Goal: Transaction & Acquisition: Download file/media

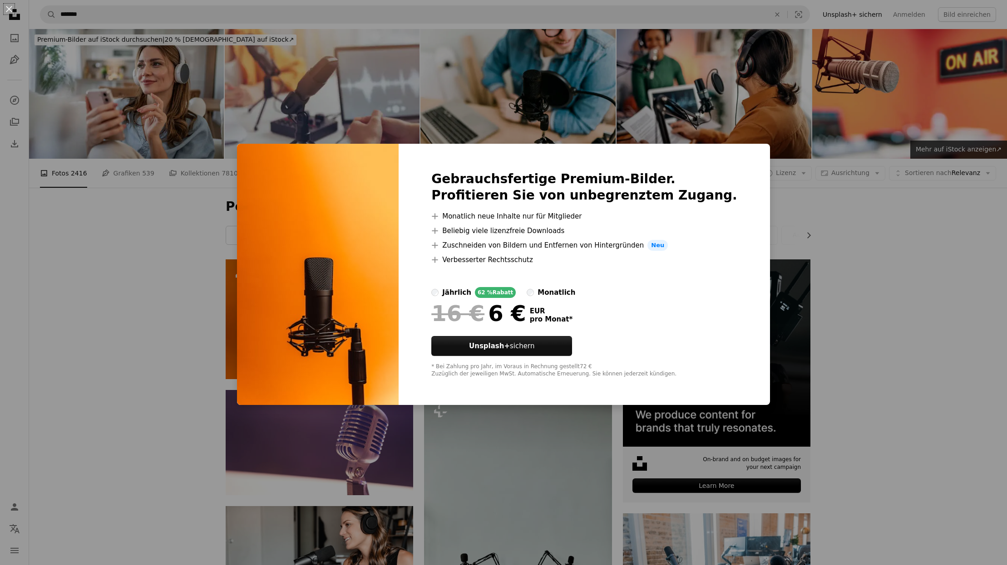
scroll to position [537, 0]
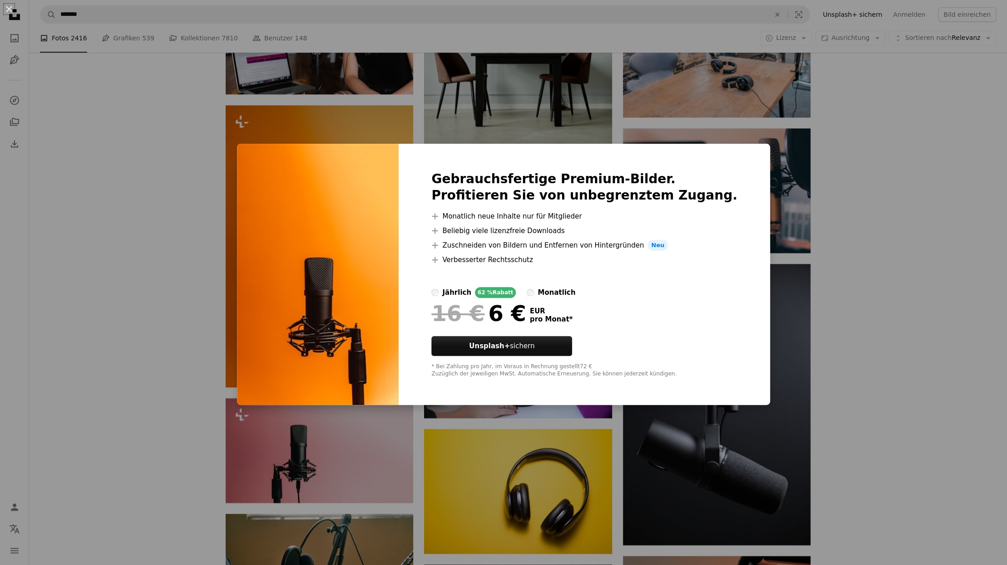
click at [909, 302] on div "An X shape Gebrauchsfertige Premium-Bilder. Profitieren Sie von unbegrenztem Zu…" at bounding box center [503, 282] width 1007 height 565
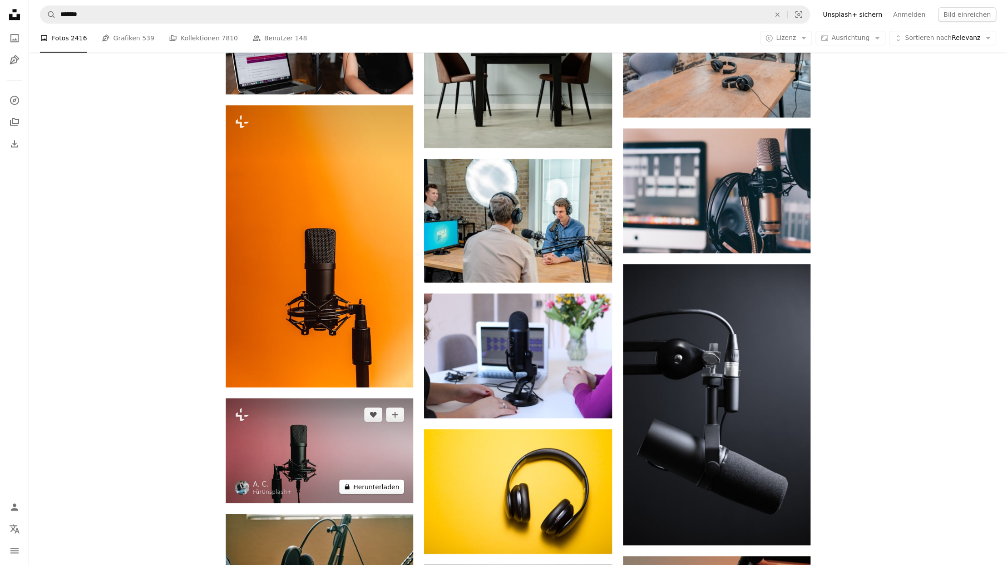
click at [384, 486] on button "A lock Herunterladen" at bounding box center [371, 487] width 65 height 15
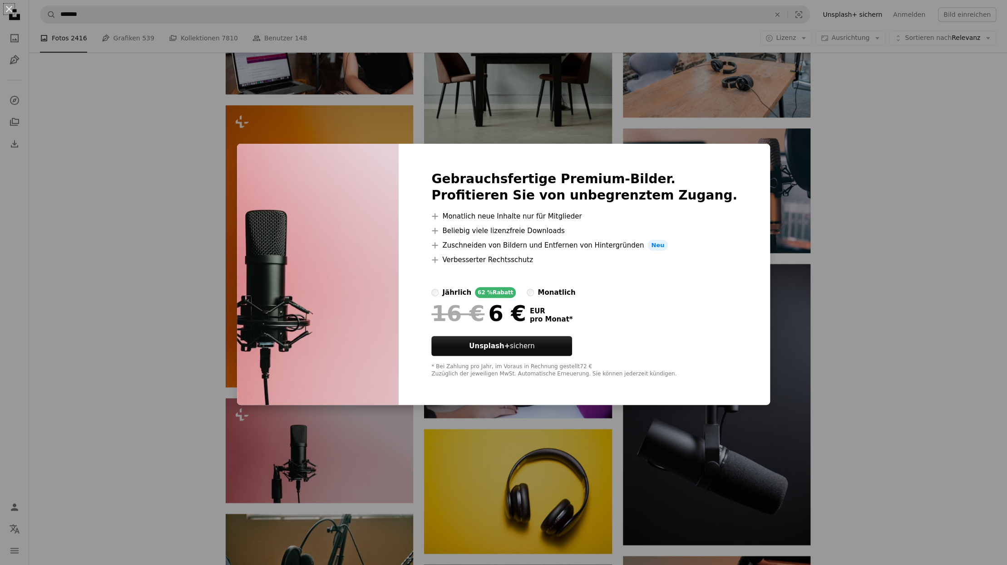
click at [862, 414] on div "An X shape Gebrauchsfertige Premium-Bilder. Profitieren Sie von unbegrenztem Zu…" at bounding box center [503, 282] width 1007 height 565
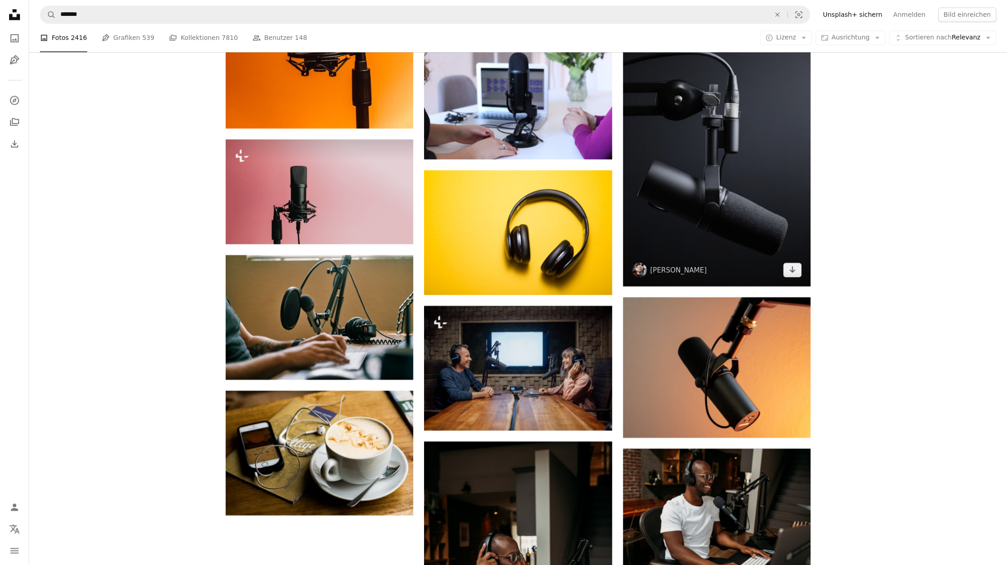
scroll to position [805, 0]
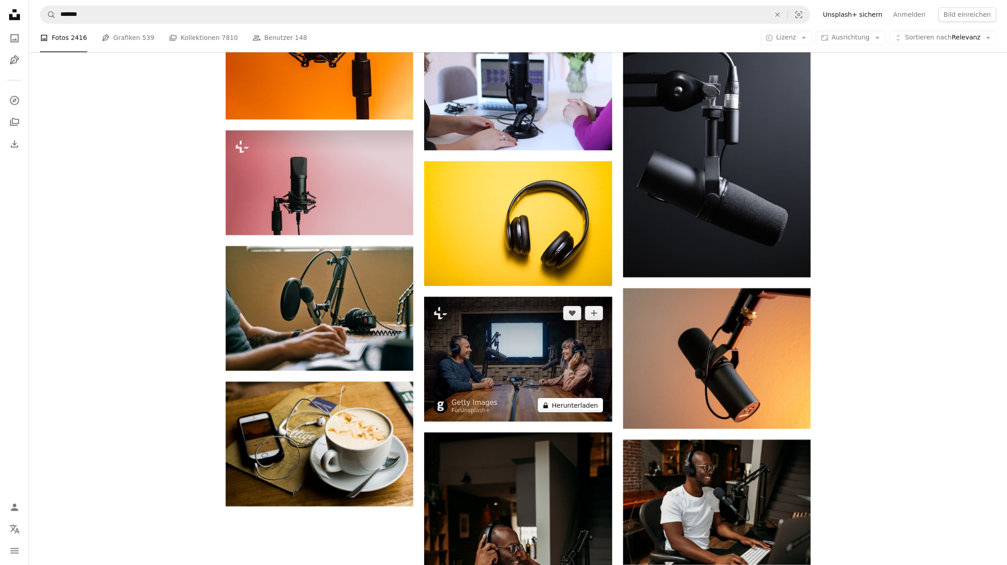
click at [567, 406] on button "A lock Herunterladen" at bounding box center [569, 405] width 65 height 15
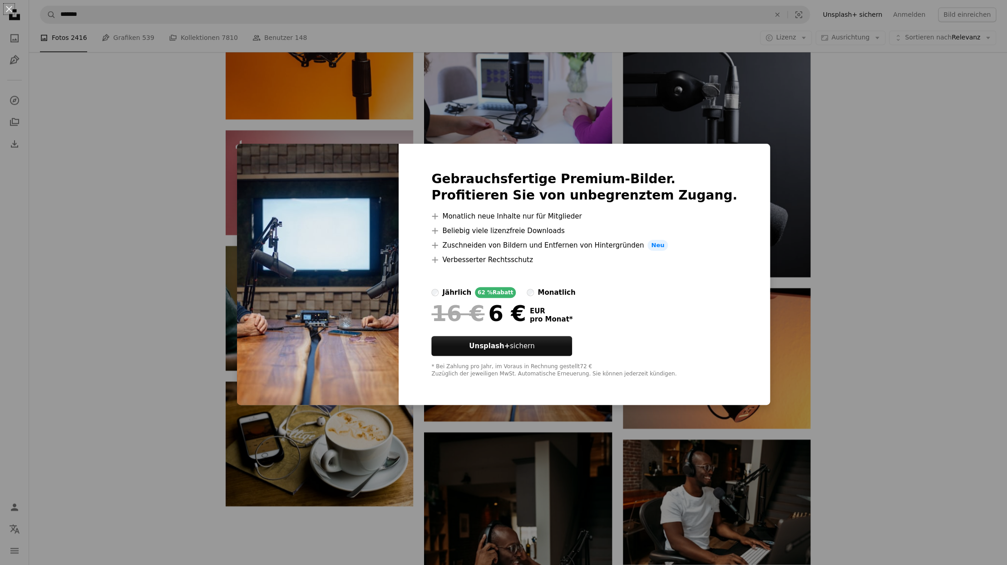
drag, startPoint x: 898, startPoint y: 417, endPoint x: 887, endPoint y: 416, distance: 10.5
click at [897, 417] on div "An X shape Gebrauchsfertige Premium-Bilder. Profitieren Sie von unbegrenztem Zu…" at bounding box center [503, 282] width 1007 height 565
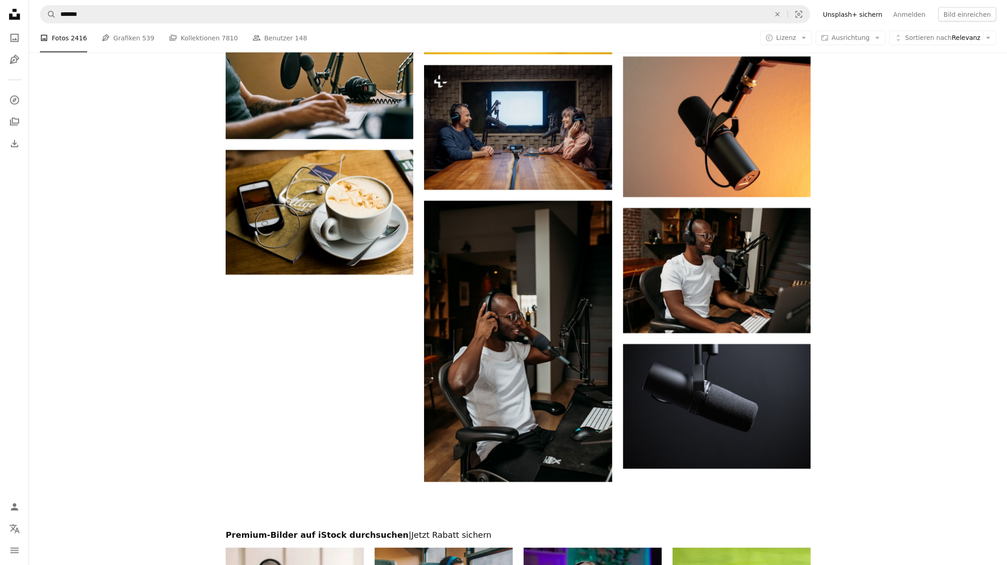
scroll to position [1037, 0]
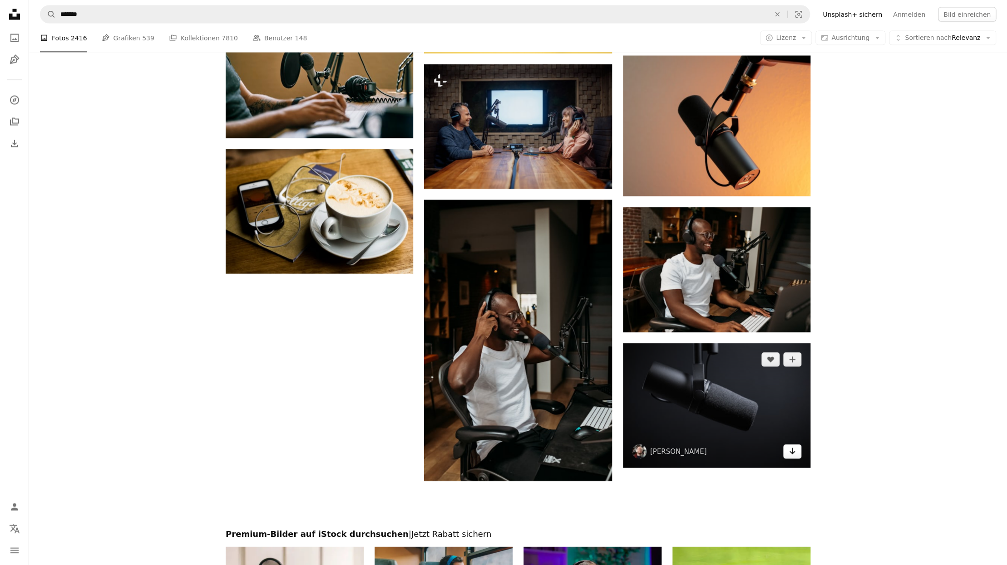
click at [794, 453] on icon "Herunterladen" at bounding box center [792, 451] width 6 height 6
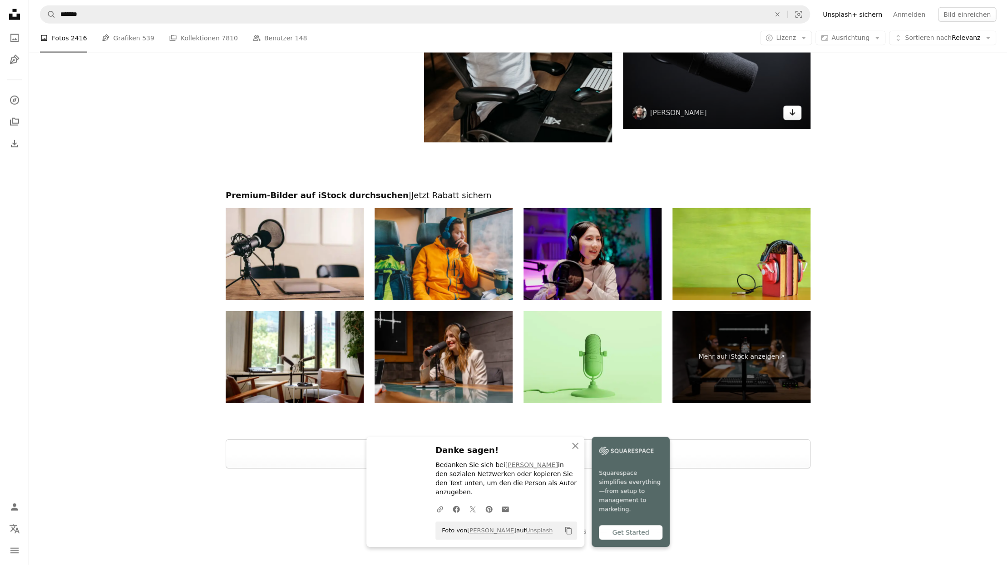
scroll to position [1385, 0]
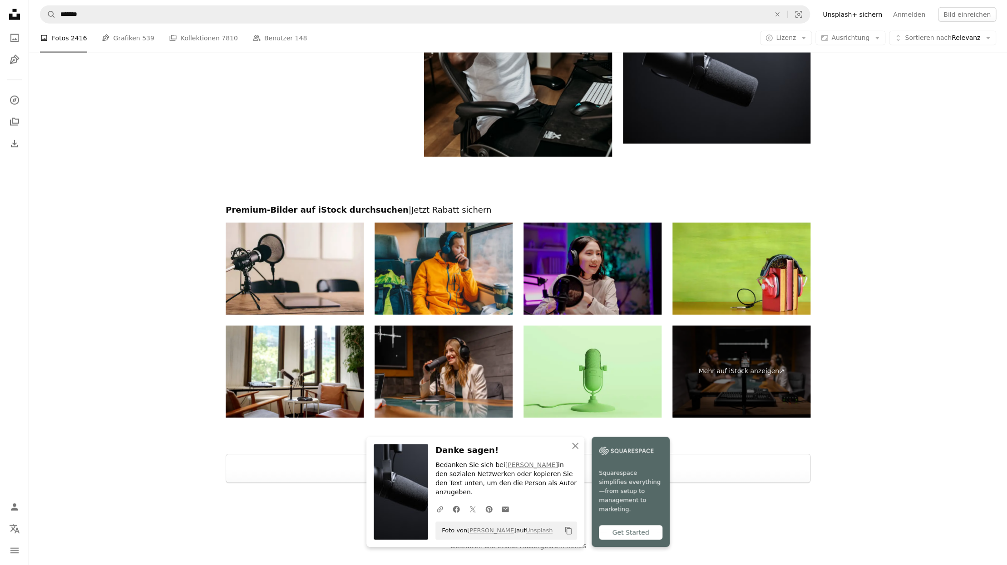
scroll to position [1365, 0]
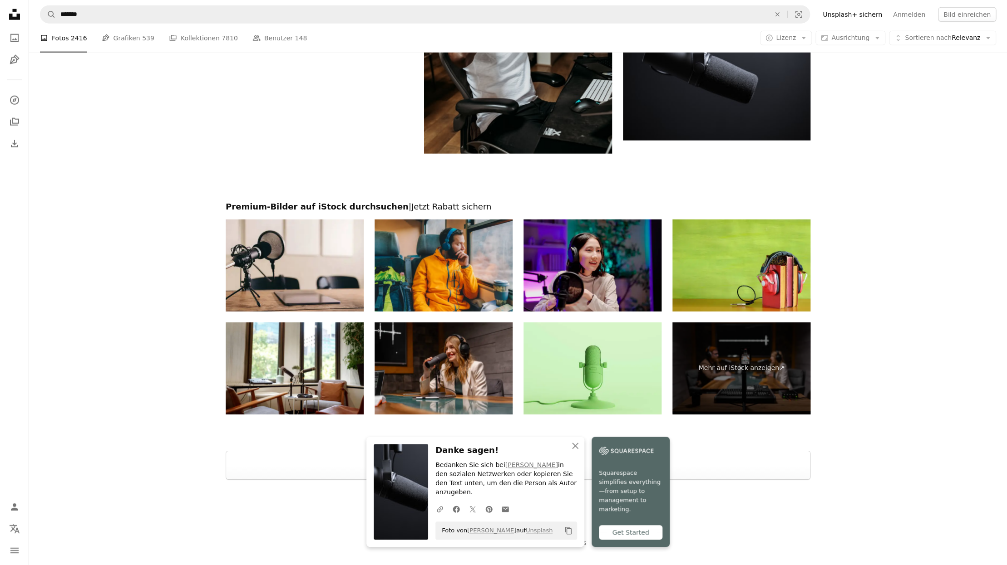
click at [908, 439] on div at bounding box center [518, 440] width 978 height 22
click at [575, 449] on icon "button" at bounding box center [575, 446] width 6 height 6
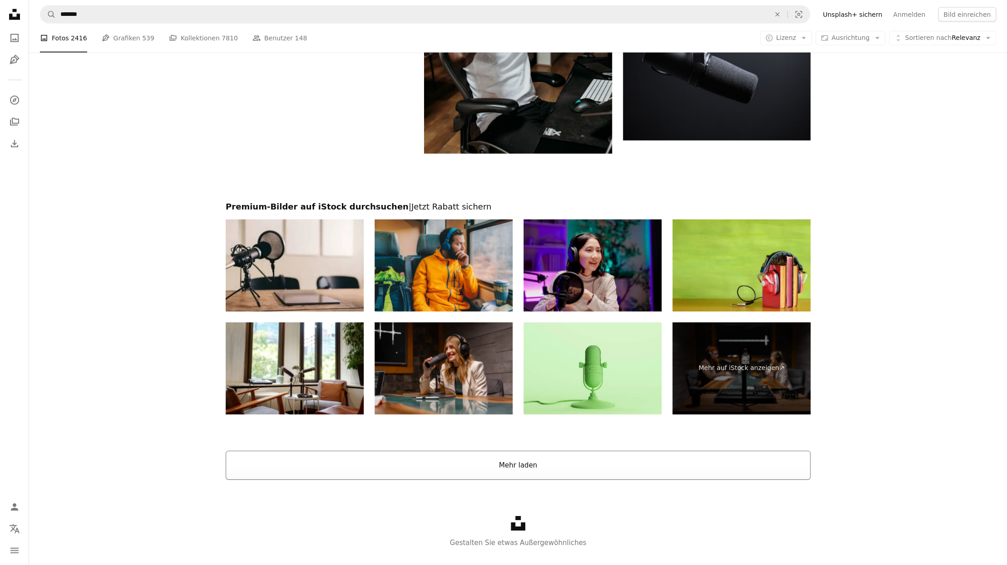
click at [600, 465] on button "Mehr laden" at bounding box center [518, 465] width 585 height 29
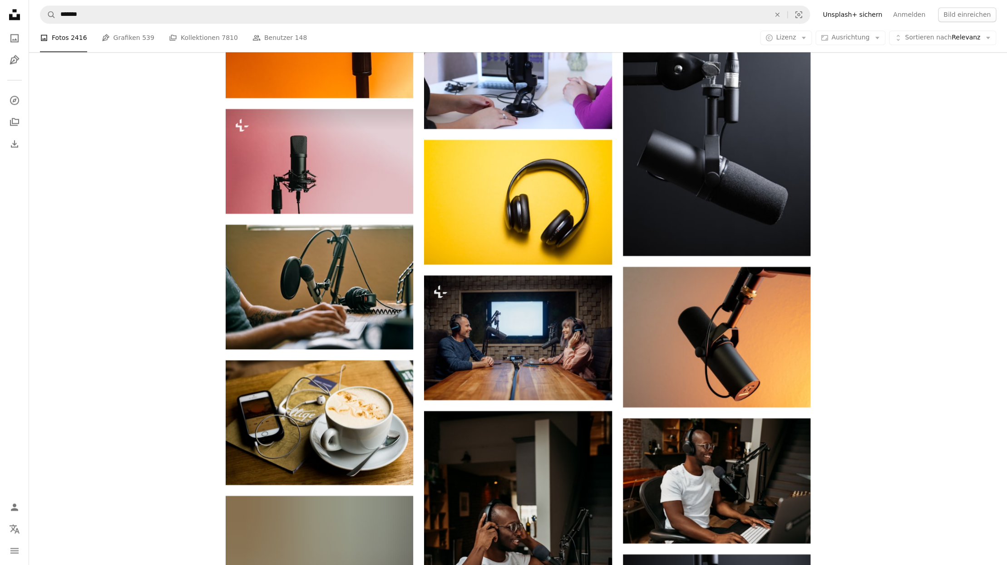
scroll to position [826, 0]
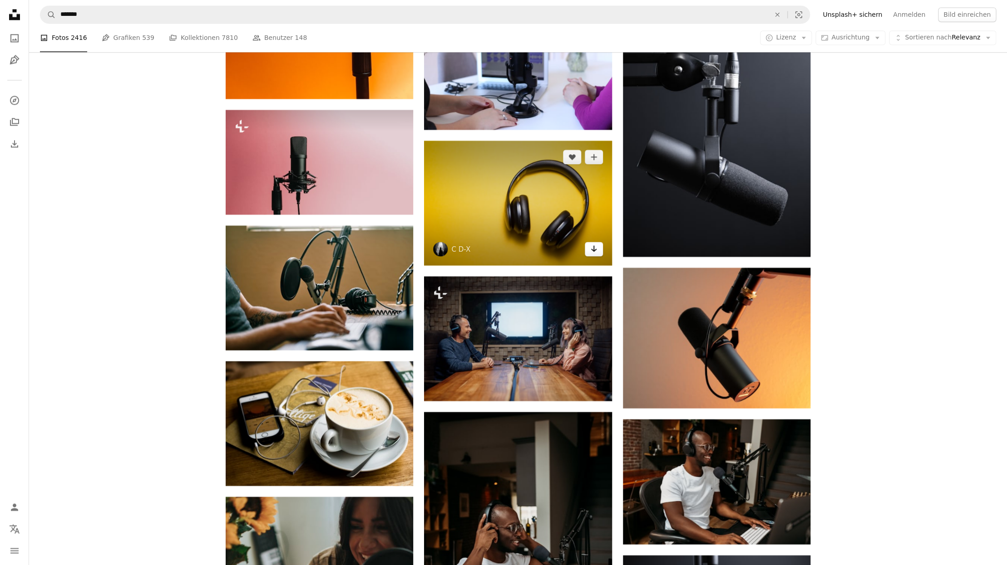
click at [594, 251] on icon "Herunterladen" at bounding box center [593, 249] width 6 height 6
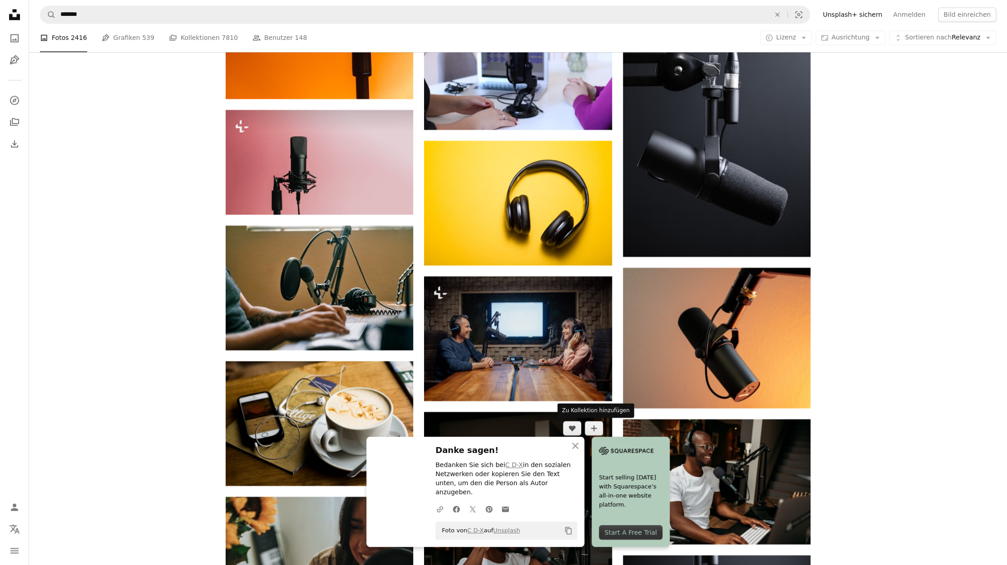
scroll to position [825, 0]
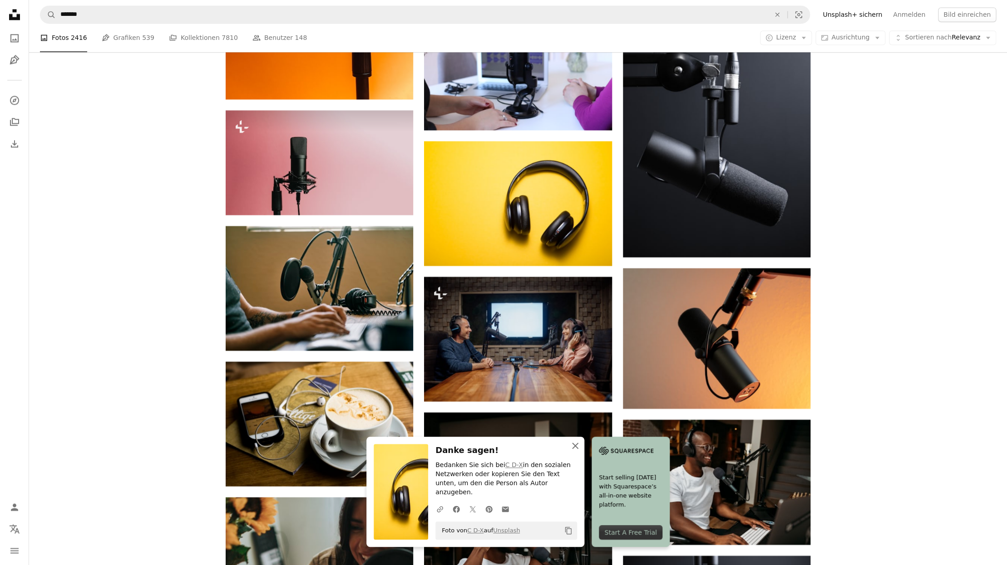
click at [575, 452] on icon "An X shape" at bounding box center [575, 446] width 11 height 11
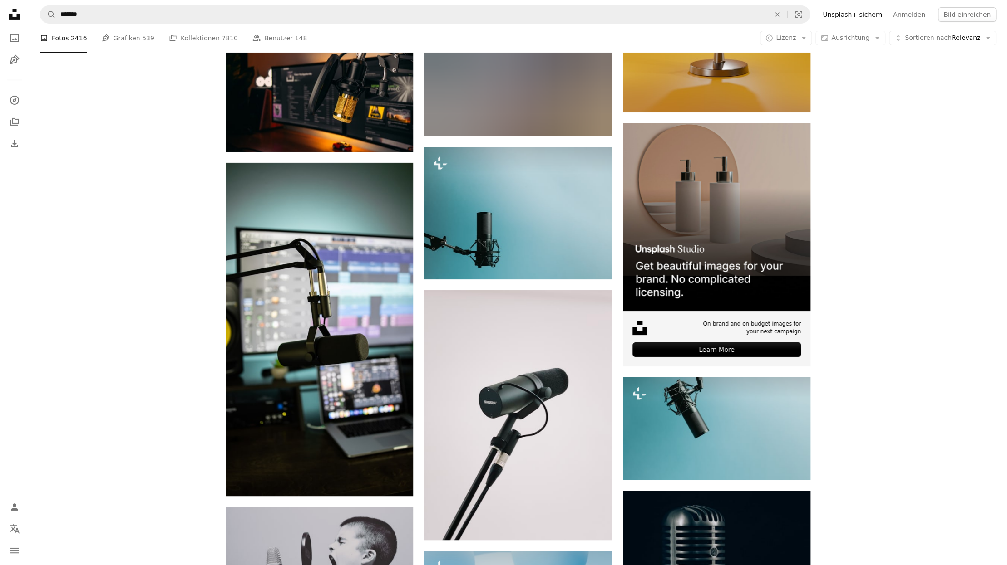
scroll to position [3897, 0]
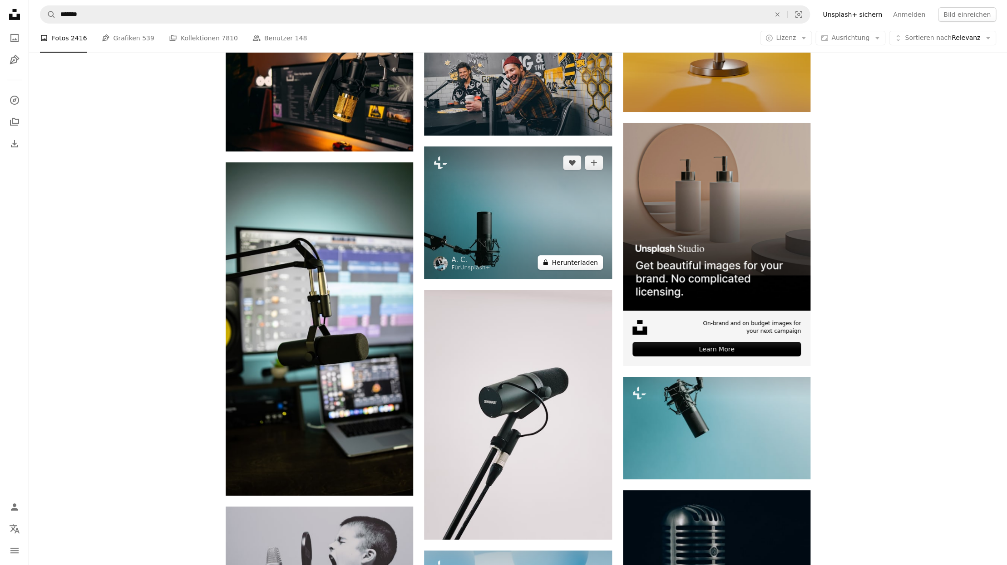
click at [581, 264] on button "A lock Herunterladen" at bounding box center [569, 263] width 65 height 15
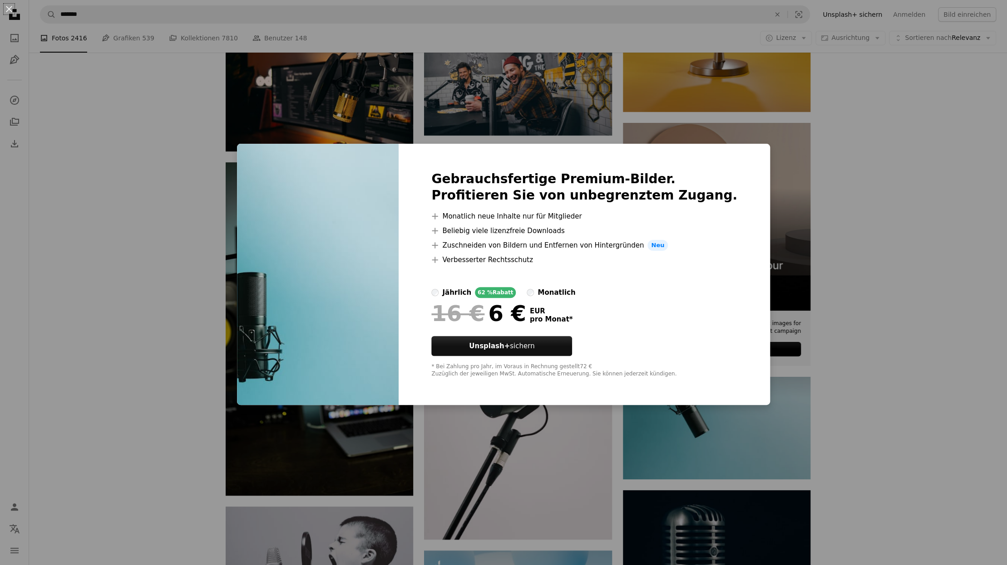
click at [847, 255] on div "An X shape Gebrauchsfertige Premium-Bilder. Profitieren Sie von unbegrenztem Zu…" at bounding box center [503, 282] width 1007 height 565
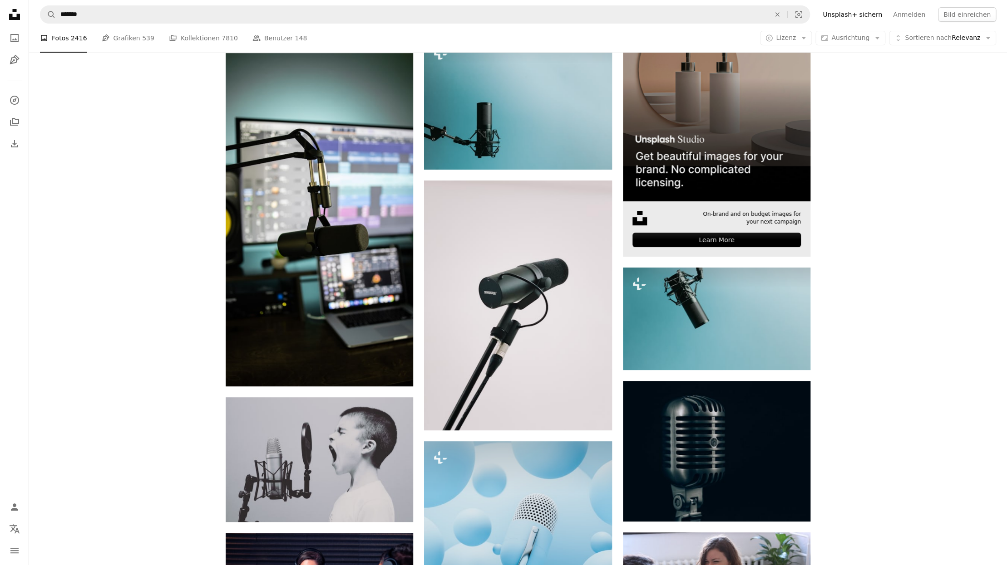
scroll to position [4019, 0]
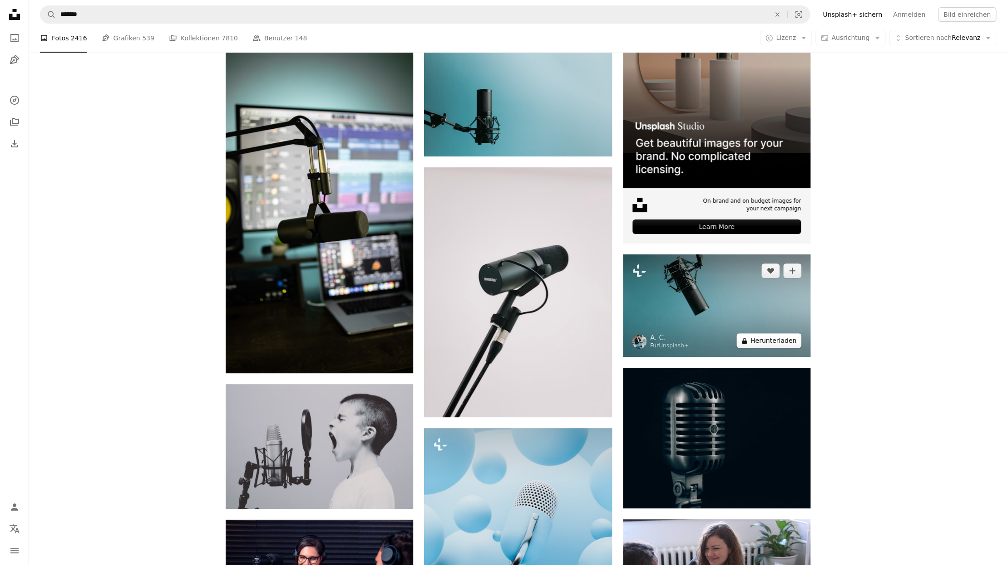
click at [767, 340] on button "A lock Herunterladen" at bounding box center [768, 341] width 65 height 15
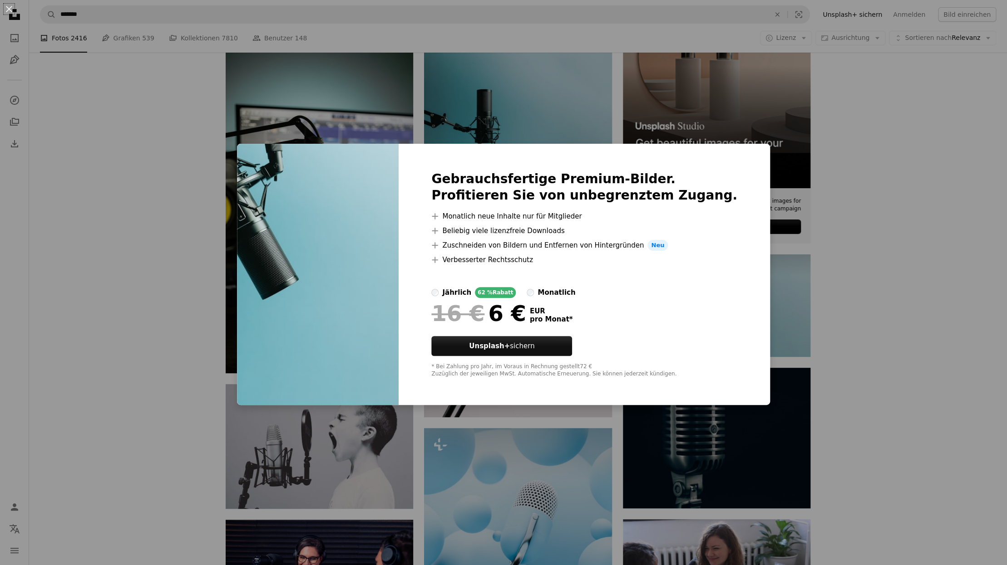
click at [917, 308] on div "An X shape Gebrauchsfertige Premium-Bilder. Profitieren Sie von unbegrenztem Zu…" at bounding box center [503, 282] width 1007 height 565
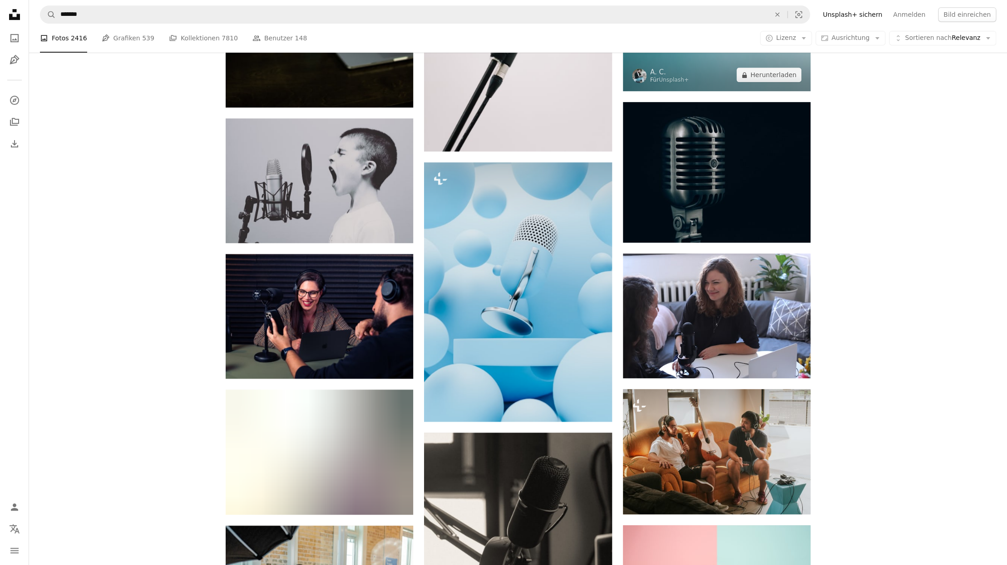
scroll to position [4322, 0]
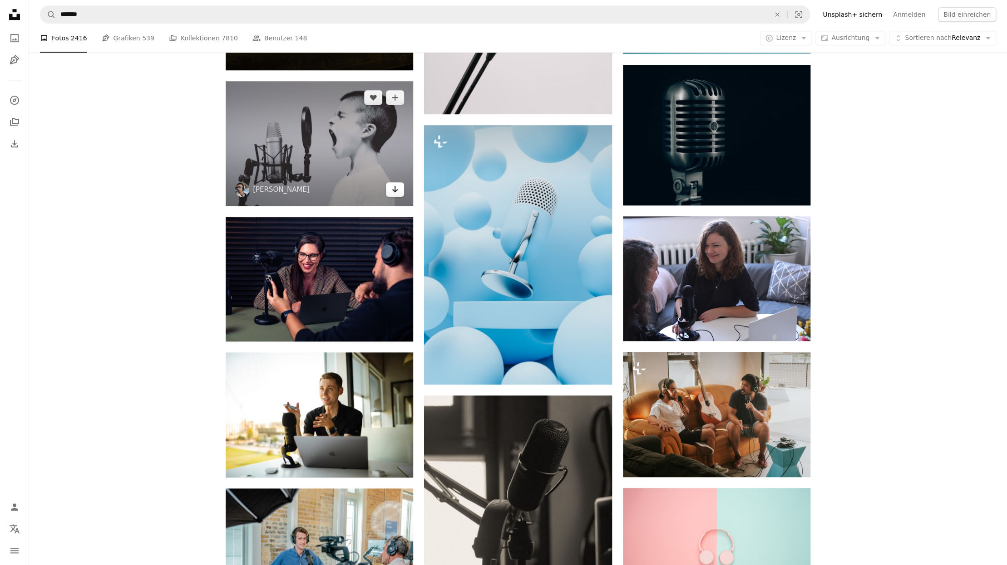
click at [393, 192] on icon "Arrow pointing down" at bounding box center [394, 189] width 7 height 11
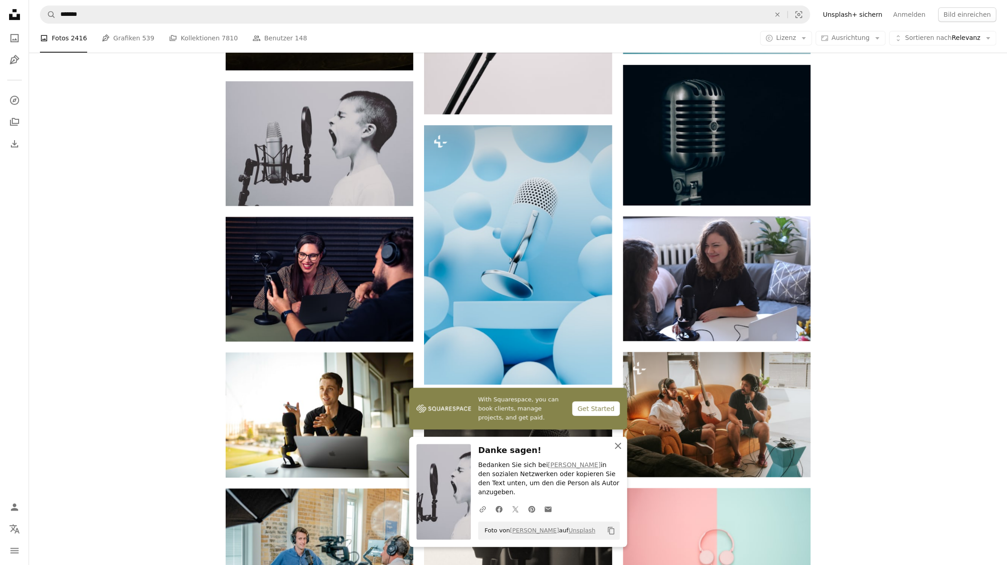
click at [621, 452] on icon "An X shape" at bounding box center [617, 446] width 11 height 11
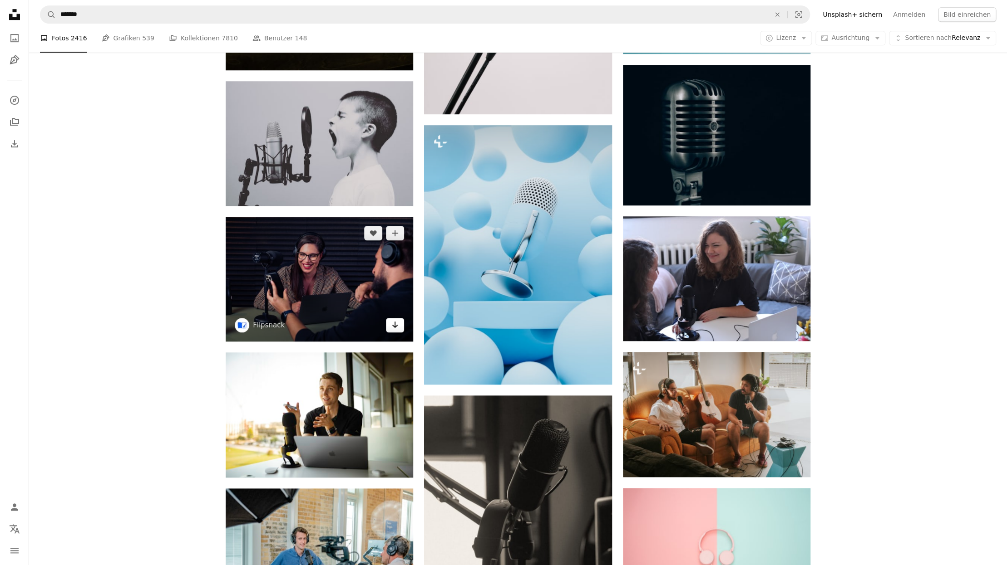
click at [396, 329] on icon "Arrow pointing down" at bounding box center [394, 324] width 7 height 11
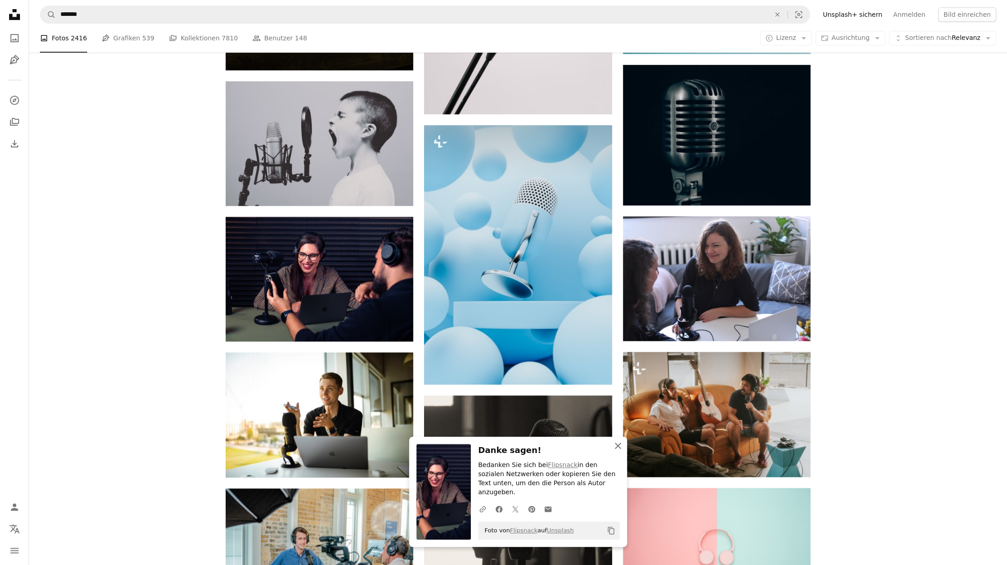
click at [618, 452] on icon "An X shape" at bounding box center [617, 446] width 11 height 11
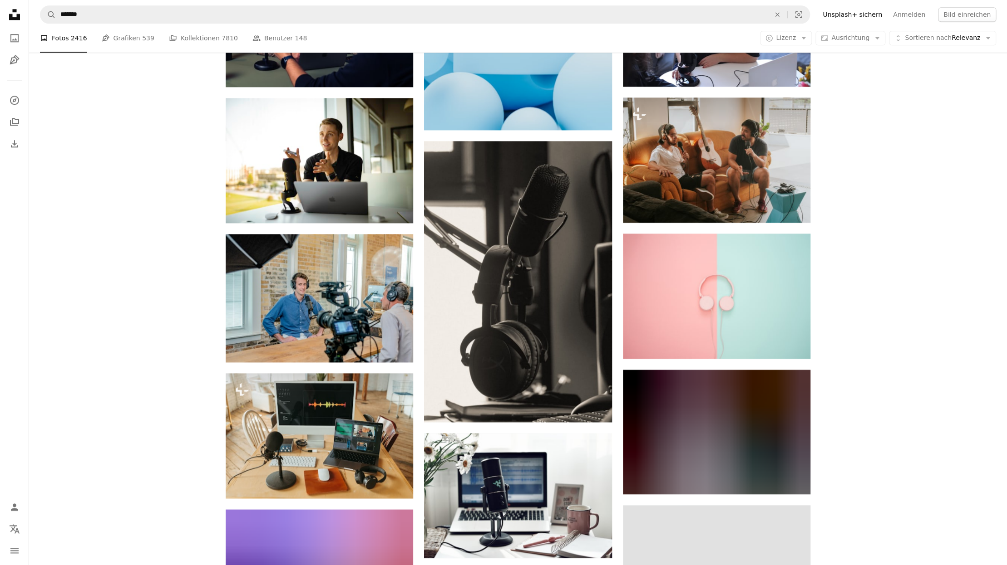
scroll to position [4579, 0]
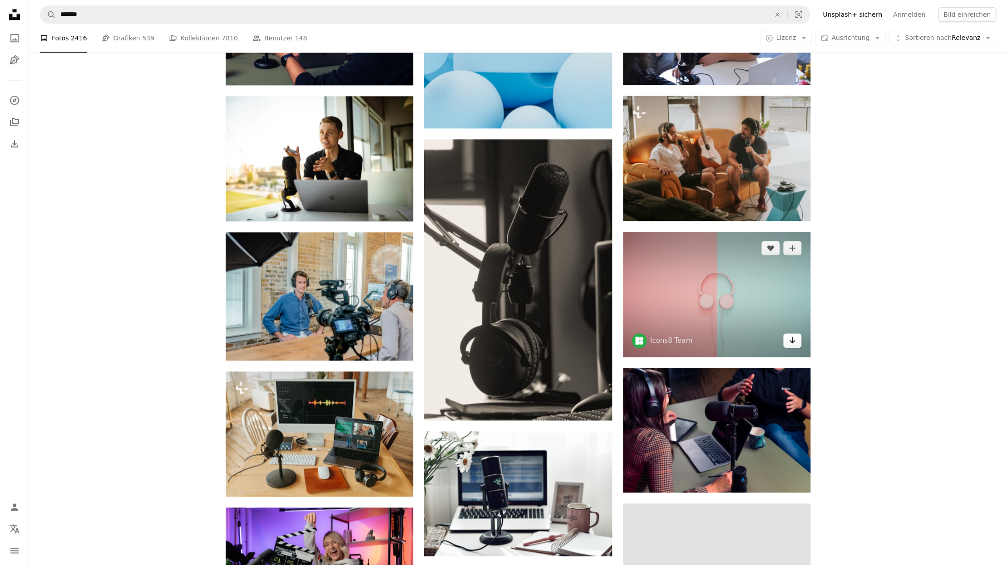
click at [791, 343] on icon "Arrow pointing down" at bounding box center [791, 340] width 7 height 11
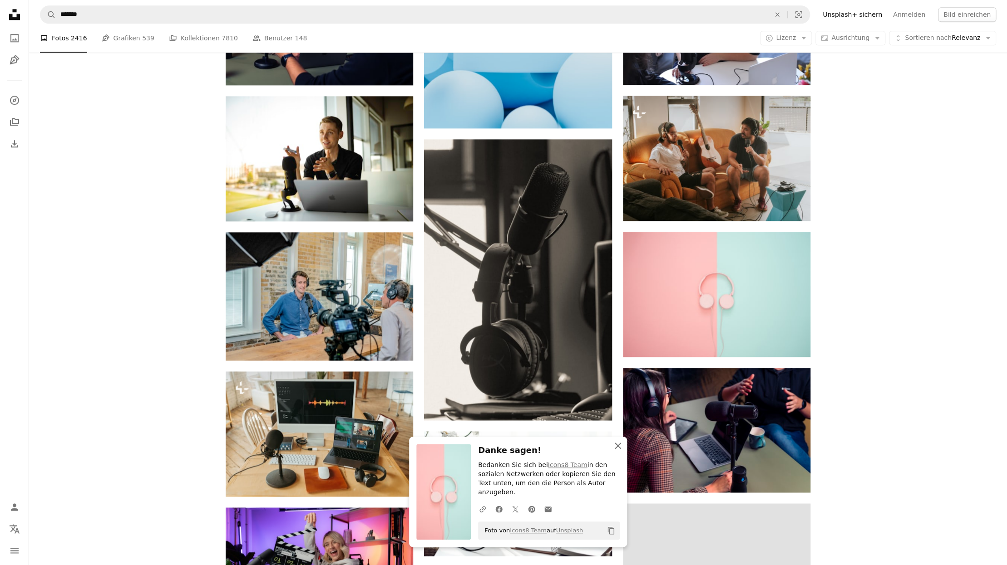
click at [619, 452] on icon "An X shape" at bounding box center [617, 446] width 11 height 11
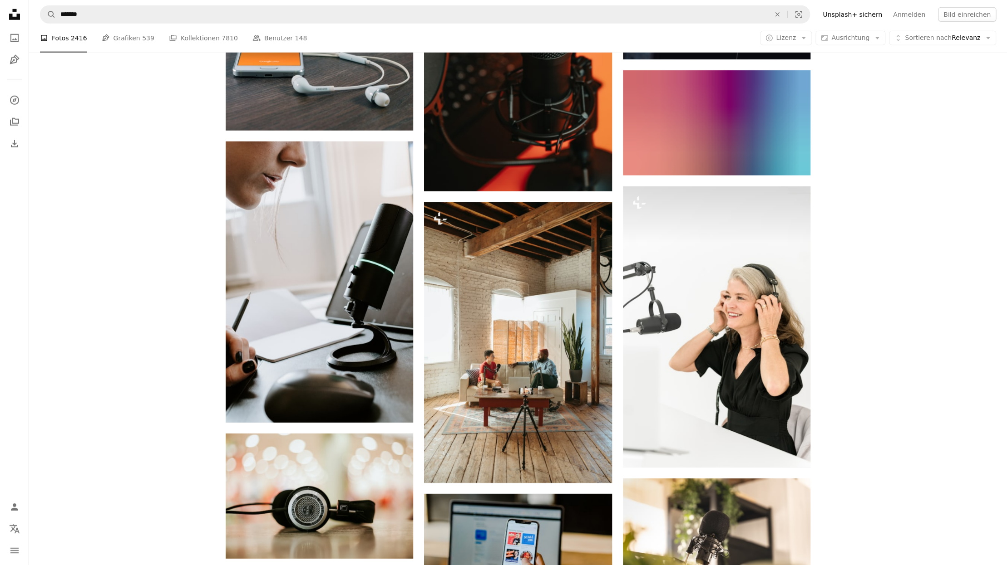
scroll to position [5520, 0]
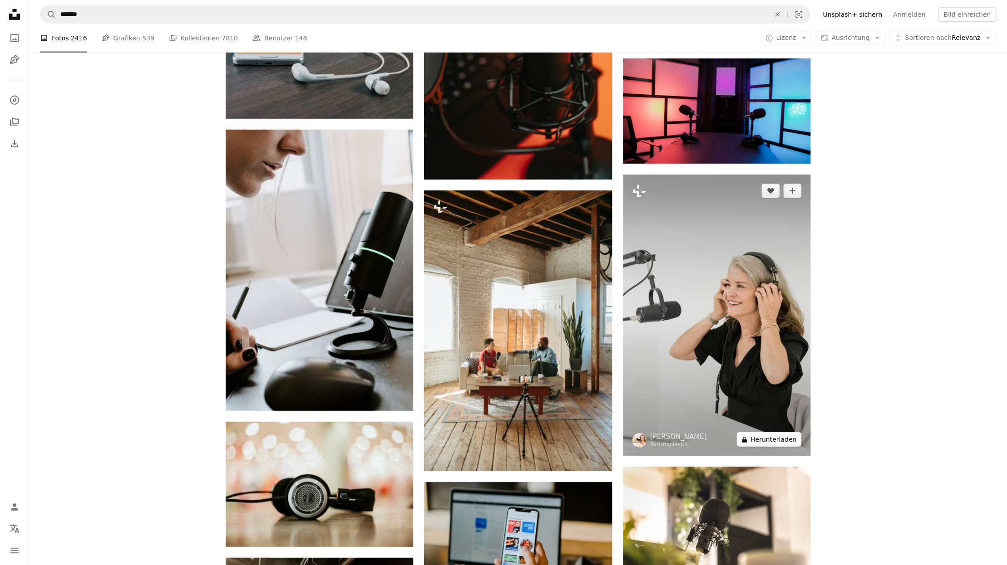
click at [767, 442] on button "A lock Herunterladen" at bounding box center [768, 440] width 65 height 15
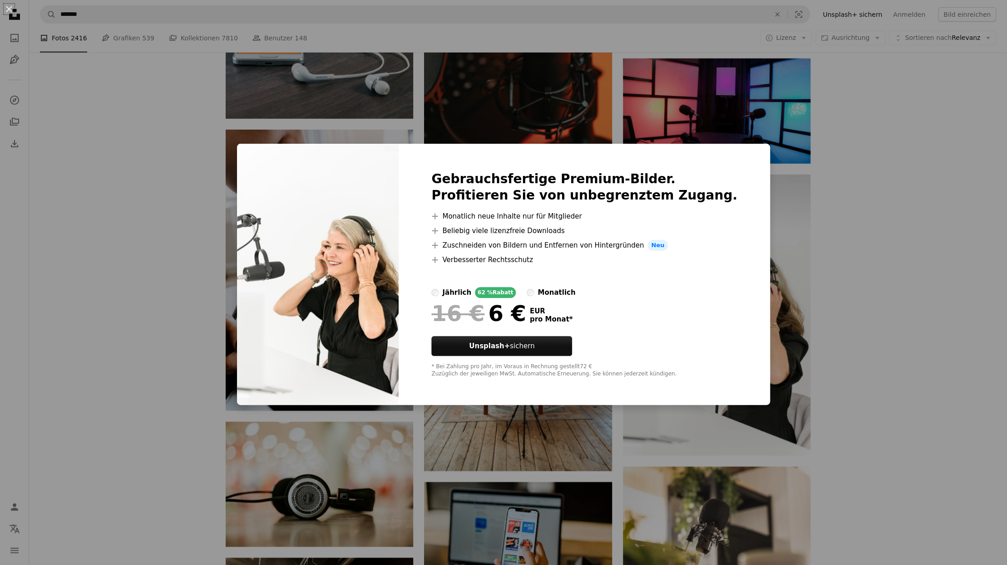
click at [889, 320] on div "An X shape Gebrauchsfertige Premium-Bilder. Profitieren Sie von unbegrenztem Zu…" at bounding box center [503, 282] width 1007 height 565
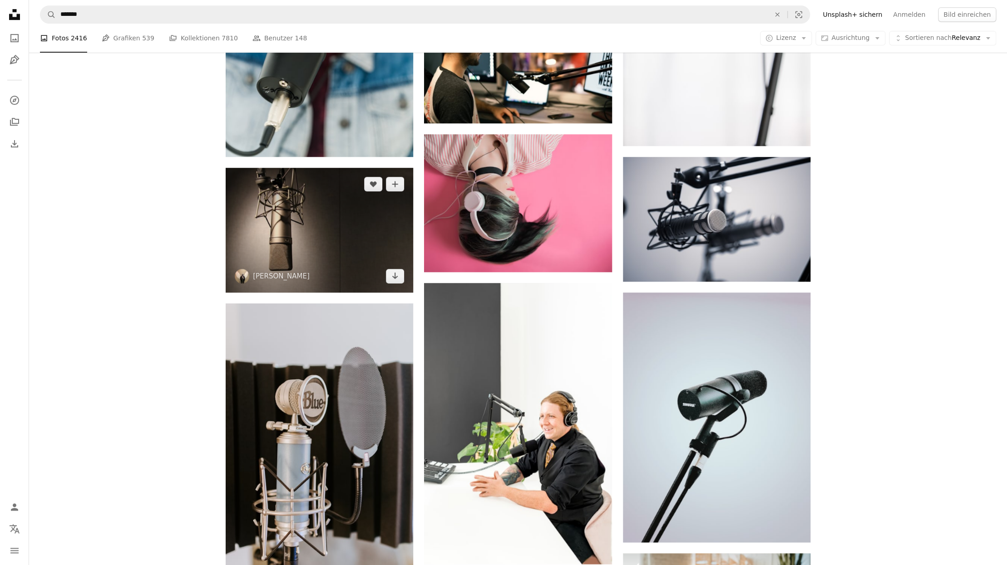
scroll to position [8329, 0]
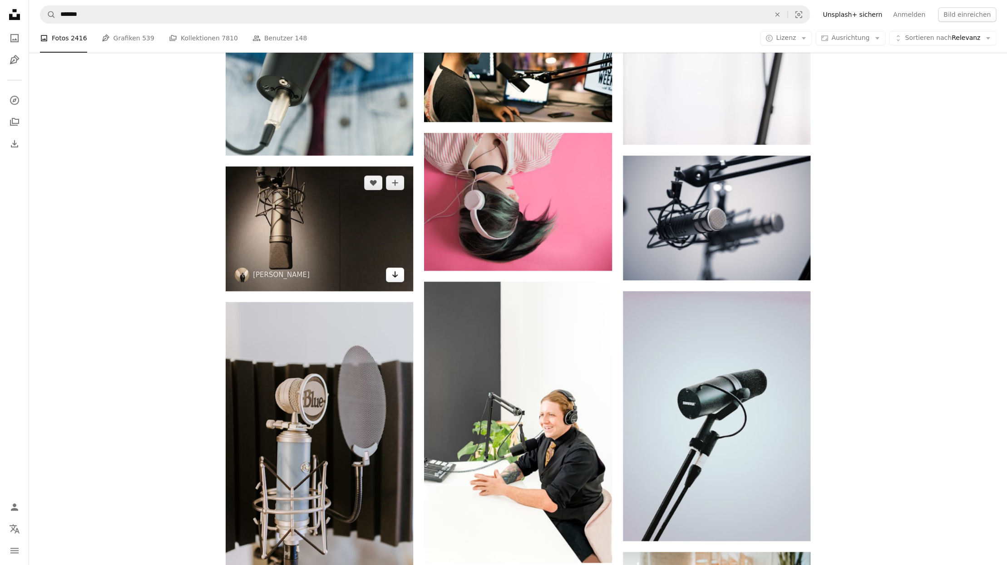
click at [396, 282] on link "Arrow pointing down" at bounding box center [395, 275] width 18 height 15
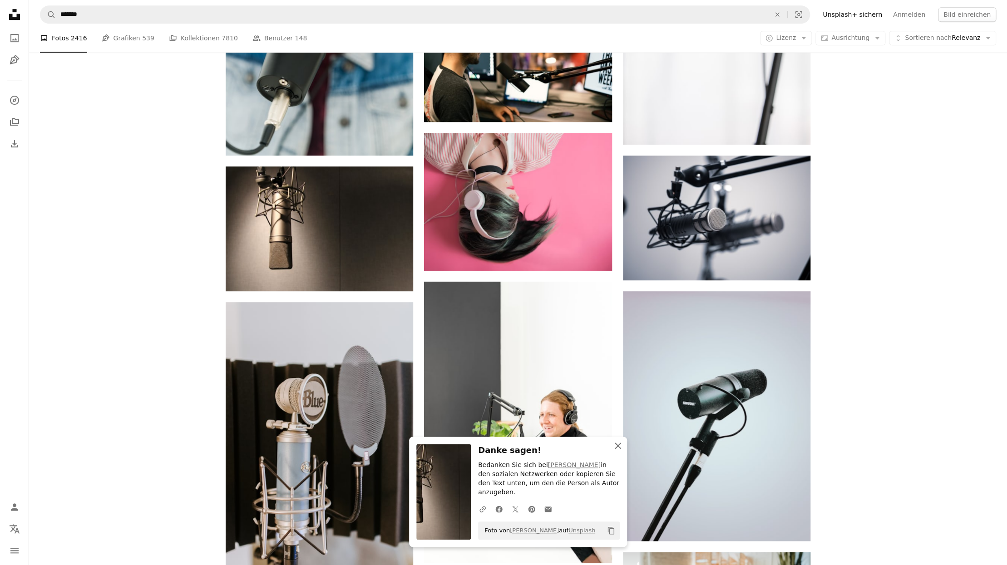
click at [614, 452] on icon "An X shape" at bounding box center [617, 446] width 11 height 11
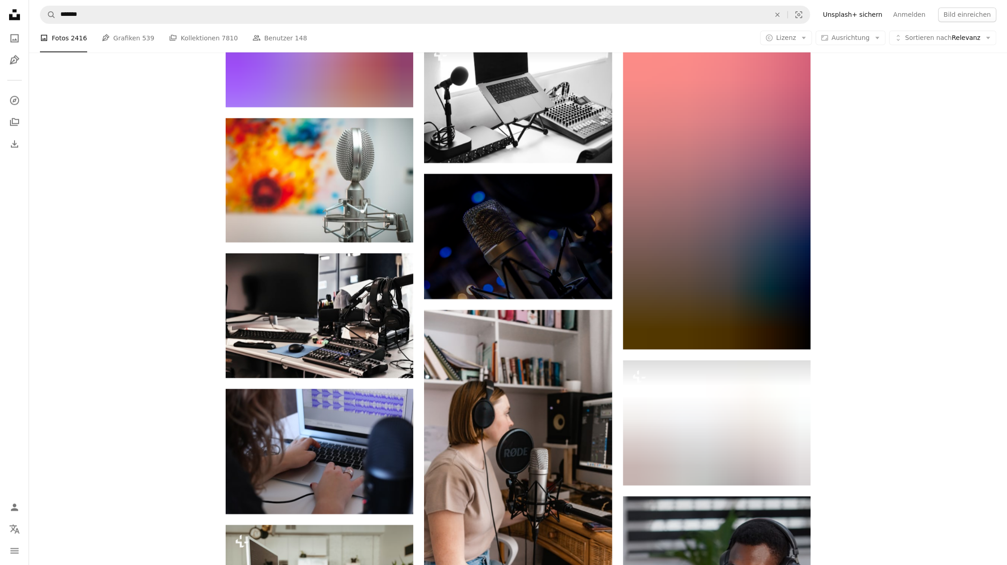
scroll to position [11044, 0]
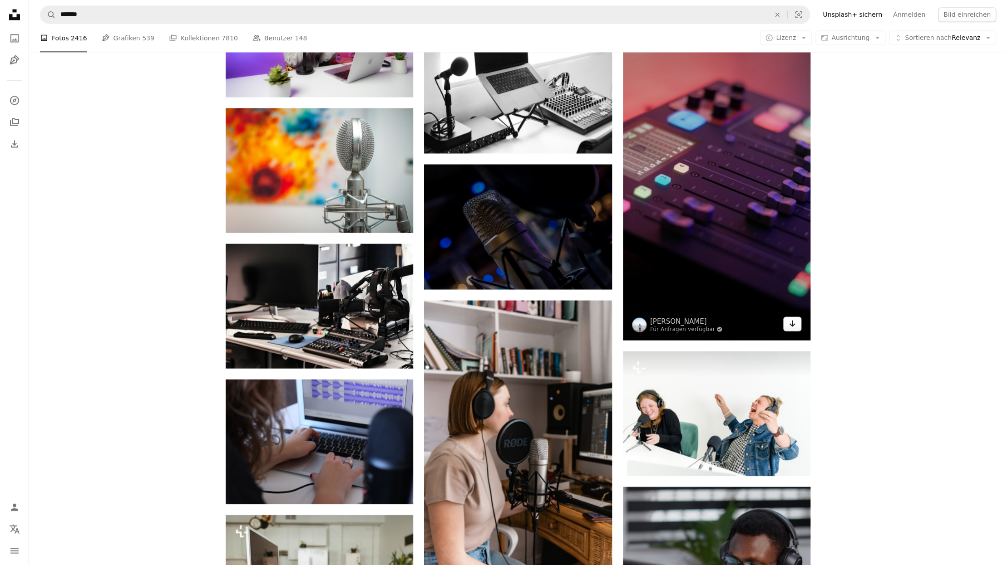
click at [791, 328] on icon "Arrow pointing down" at bounding box center [791, 323] width 7 height 11
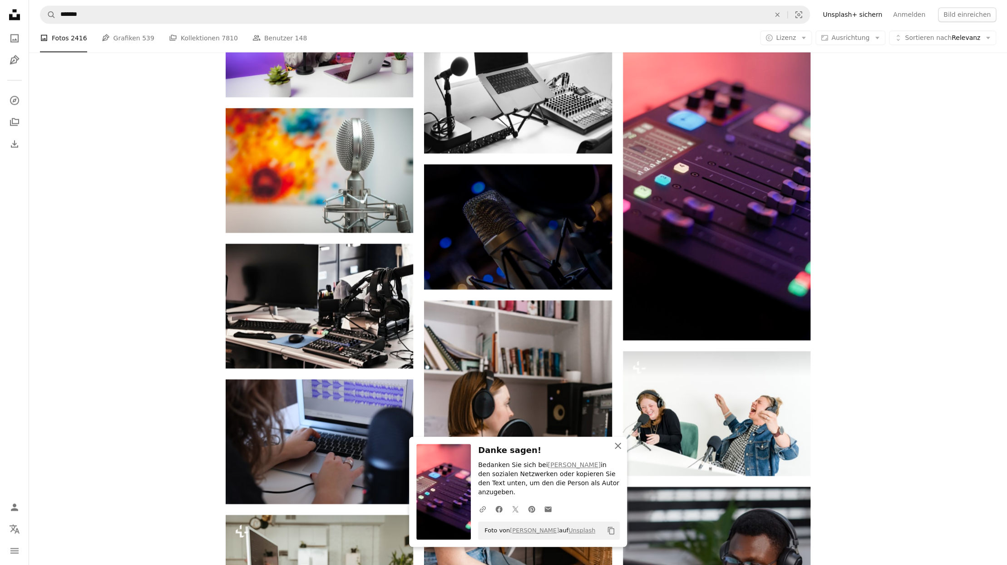
click at [619, 449] on icon "button" at bounding box center [617, 446] width 6 height 6
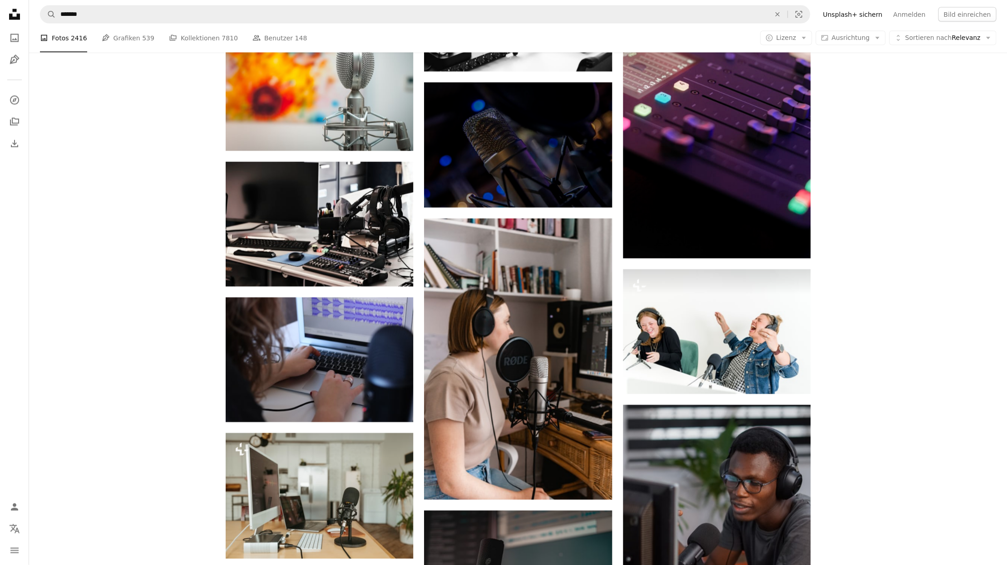
scroll to position [11148, 0]
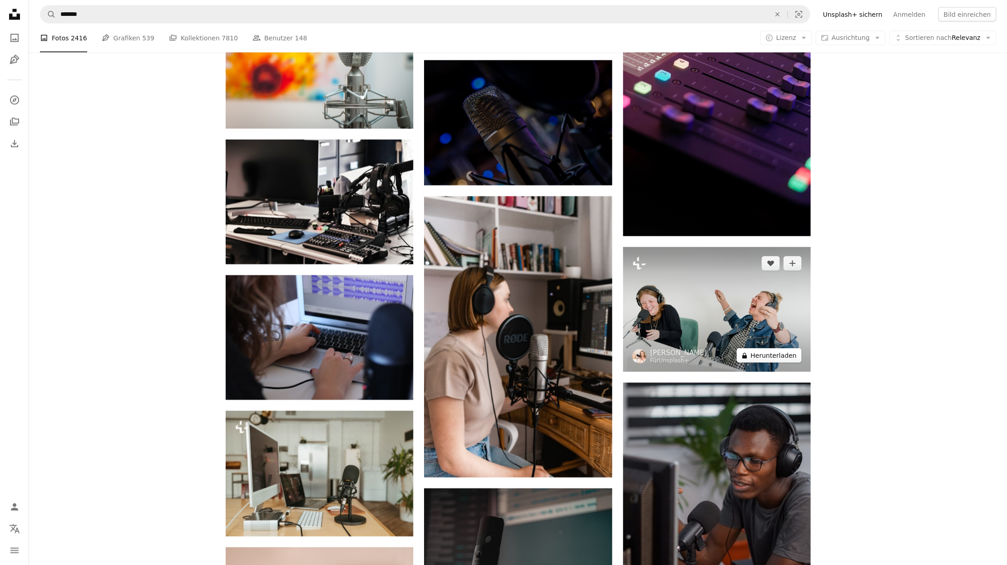
click at [767, 355] on button "A lock Herunterladen" at bounding box center [768, 356] width 65 height 15
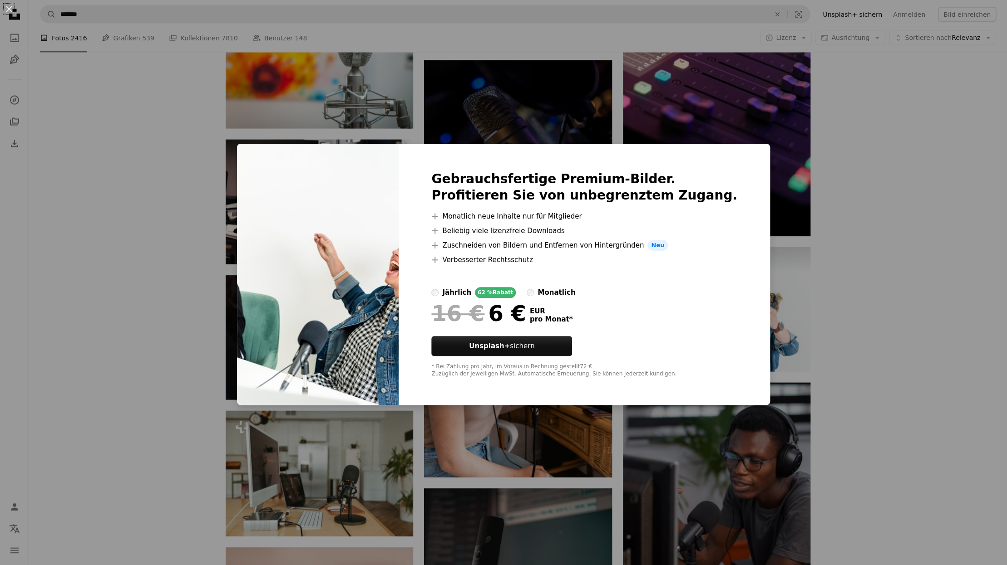
click at [831, 271] on div "An X shape Gebrauchsfertige Premium-Bilder. Profitieren Sie von unbegrenztem Zu…" at bounding box center [503, 282] width 1007 height 565
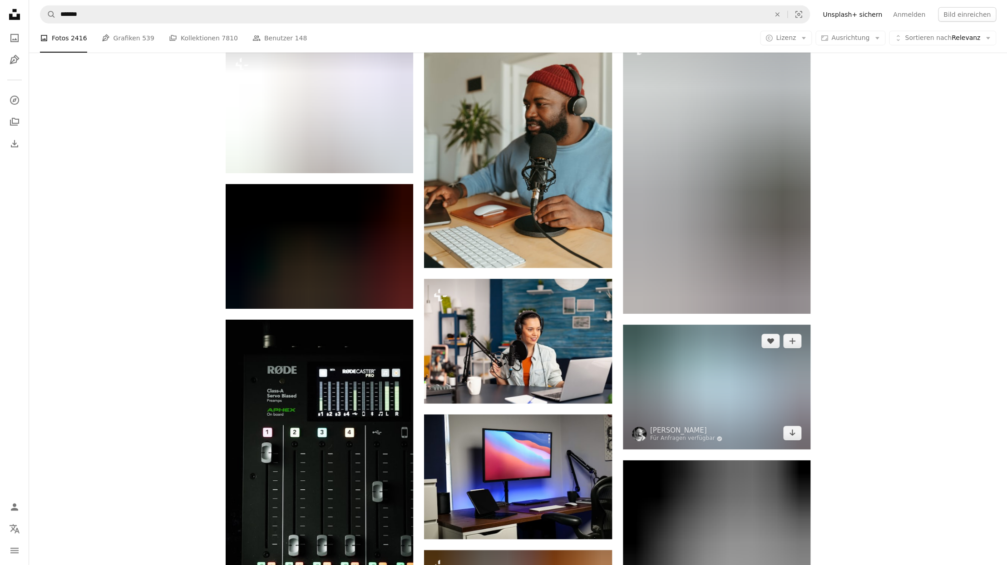
scroll to position [29896, 0]
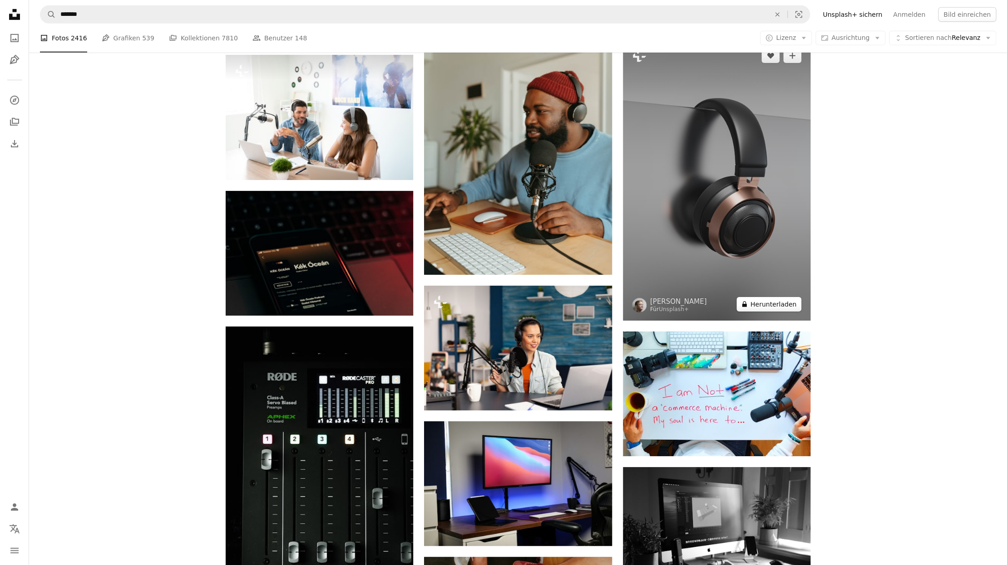
click at [762, 305] on button "A lock Herunterladen" at bounding box center [768, 304] width 65 height 15
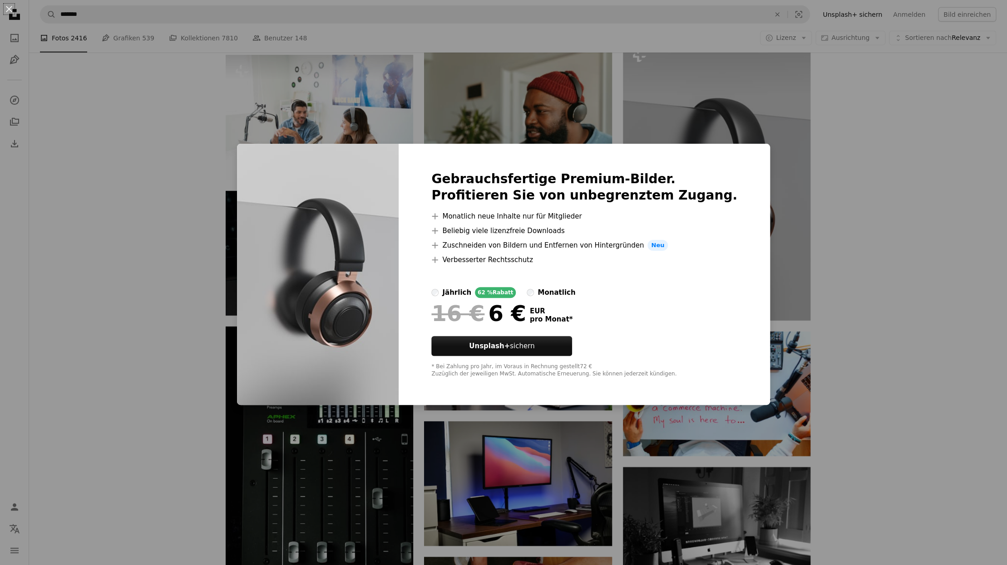
click at [860, 305] on div "An X shape Gebrauchsfertige Premium-Bilder. Profitieren Sie von unbegrenztem Zu…" at bounding box center [503, 282] width 1007 height 565
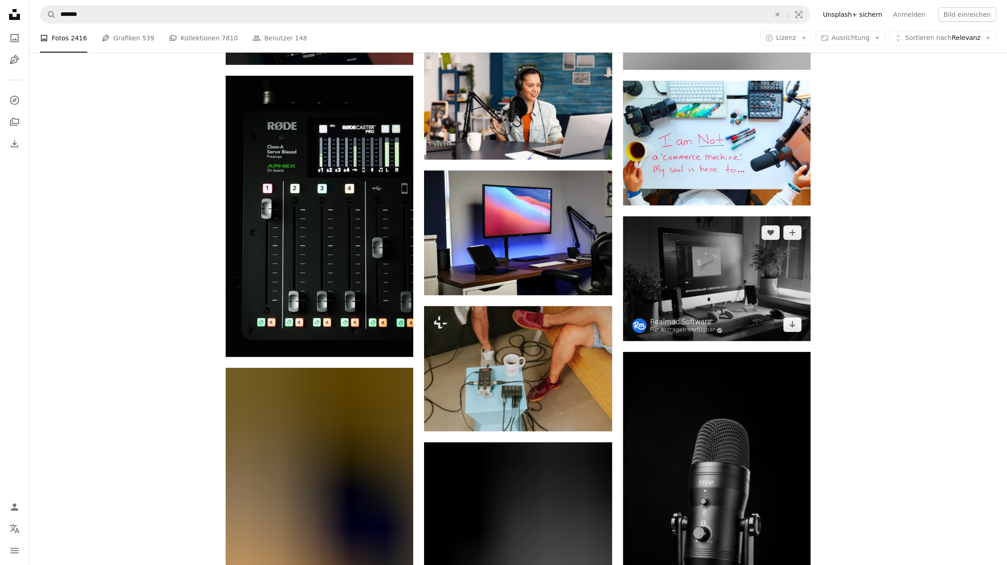
scroll to position [30148, 0]
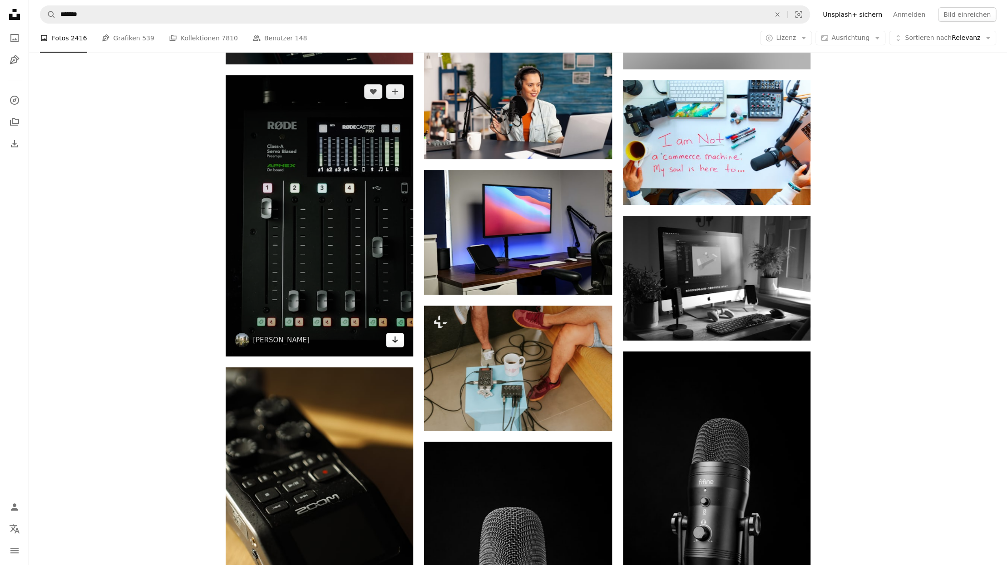
click at [396, 344] on icon "Arrow pointing down" at bounding box center [394, 339] width 7 height 11
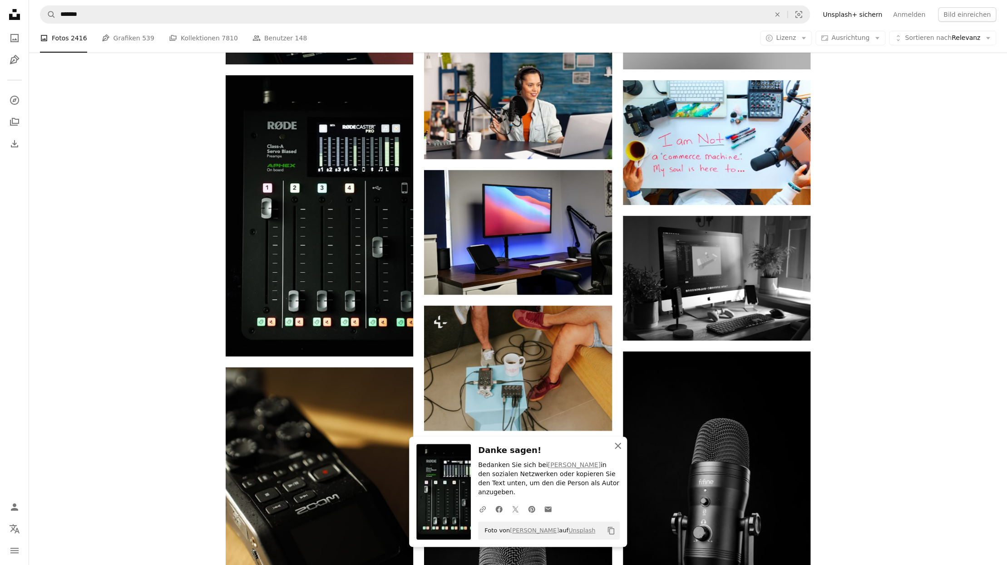
click at [619, 449] on icon "button" at bounding box center [617, 446] width 6 height 6
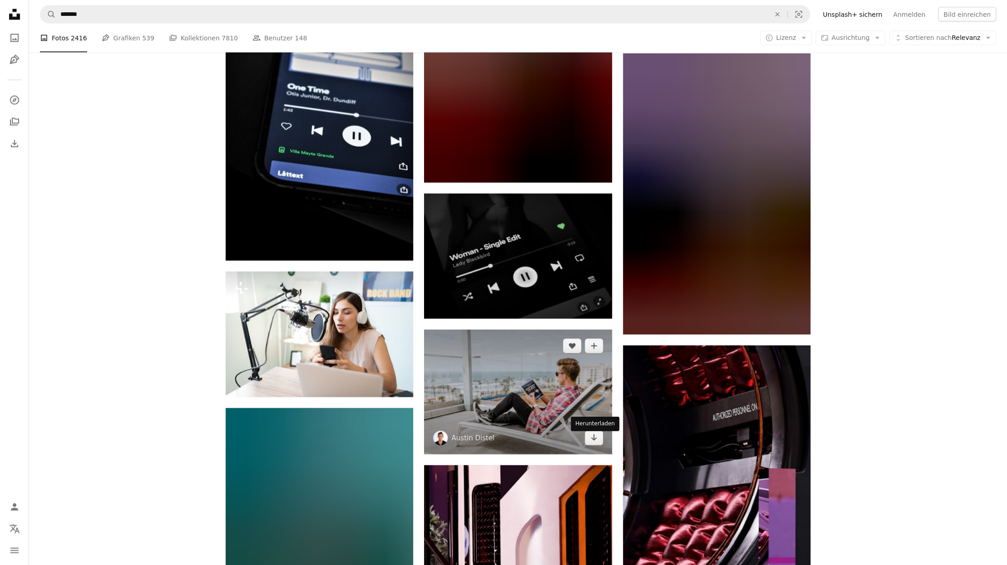
scroll to position [37336, 0]
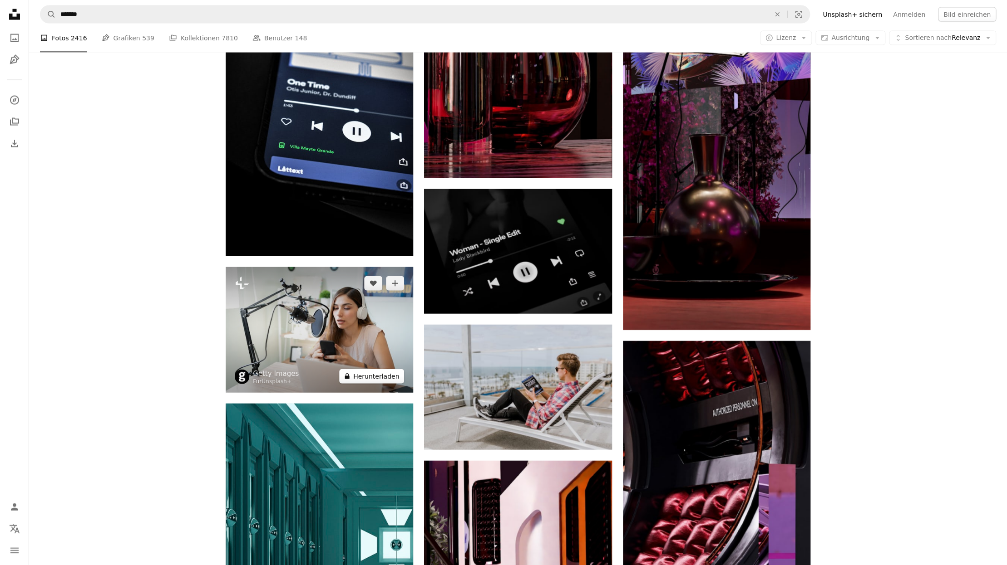
click at [384, 378] on button "A lock Herunterladen" at bounding box center [371, 376] width 65 height 15
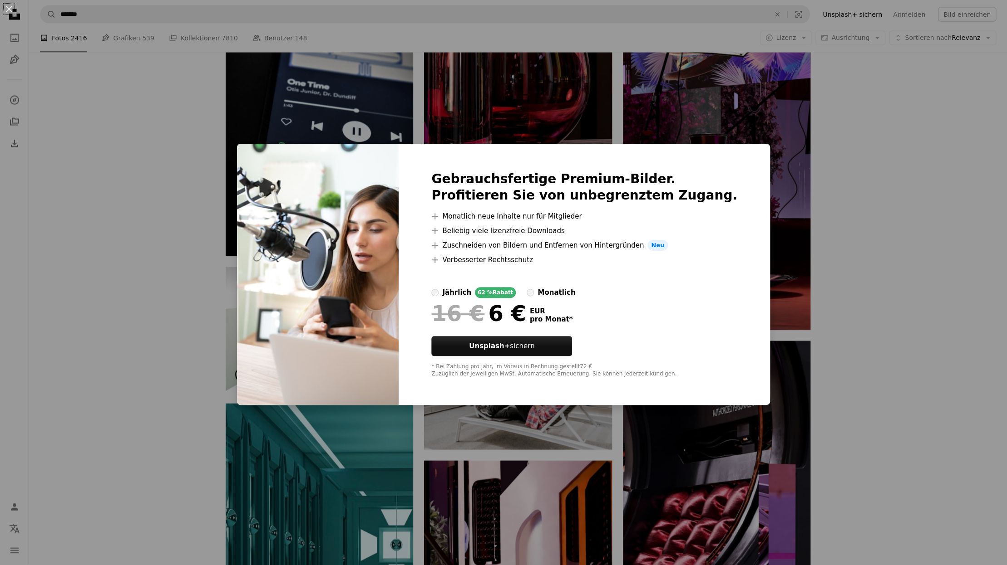
click at [967, 351] on div "An X shape Gebrauchsfertige Premium-Bilder. Profitieren Sie von unbegrenztem Zu…" at bounding box center [503, 282] width 1007 height 565
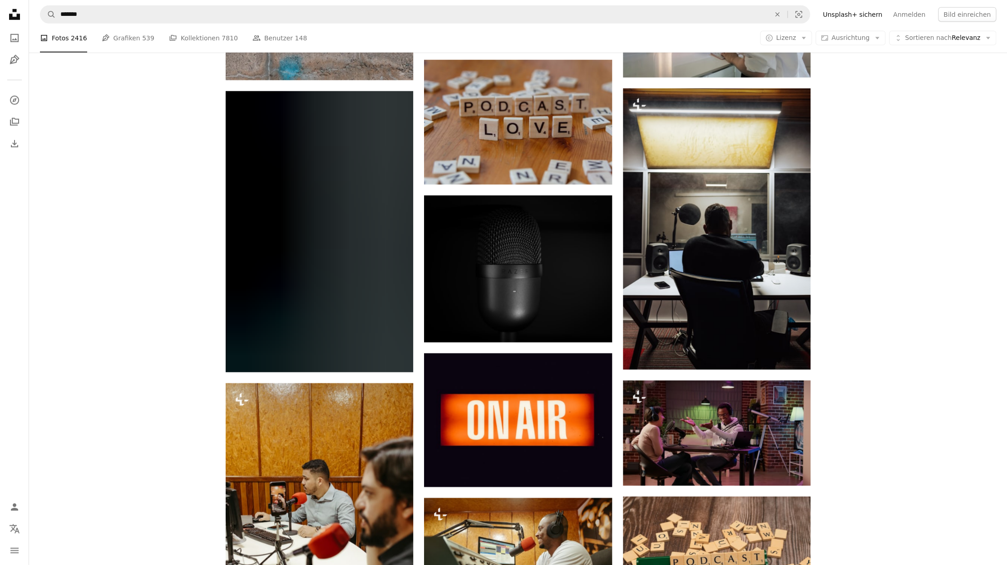
scroll to position [39813, 0]
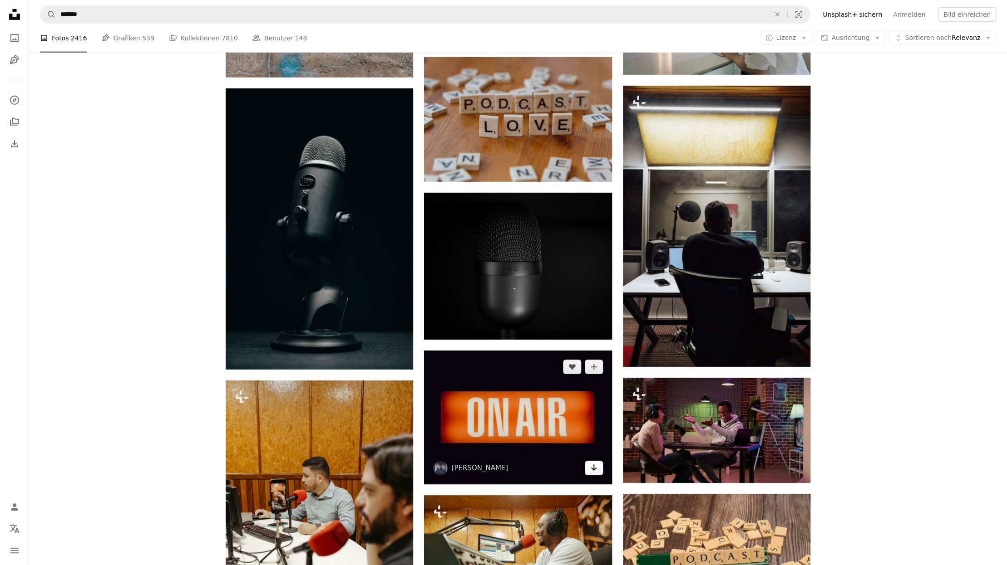
click at [595, 473] on icon "Arrow pointing down" at bounding box center [593, 467] width 7 height 11
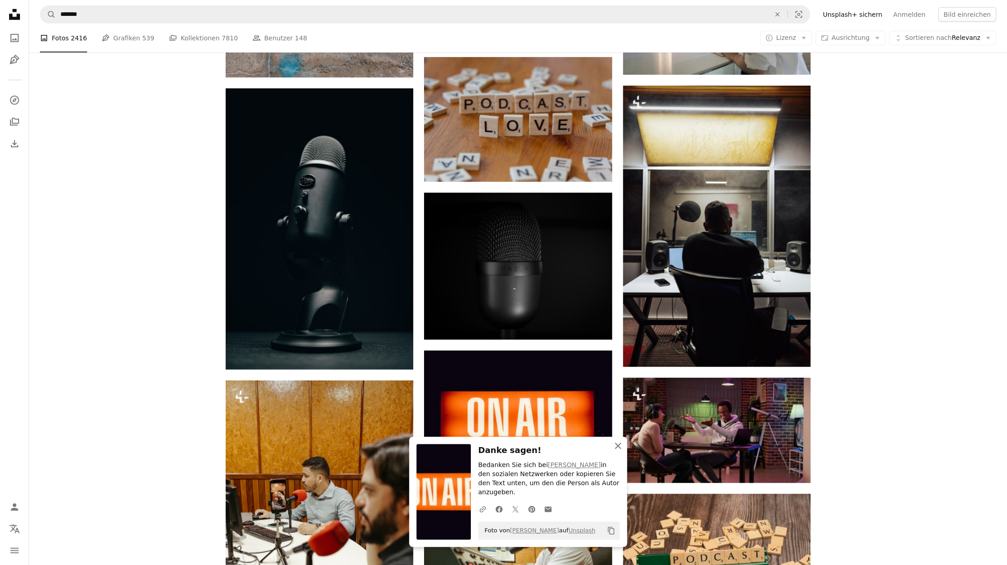
click at [617, 446] on icon "An X shape" at bounding box center [617, 446] width 11 height 11
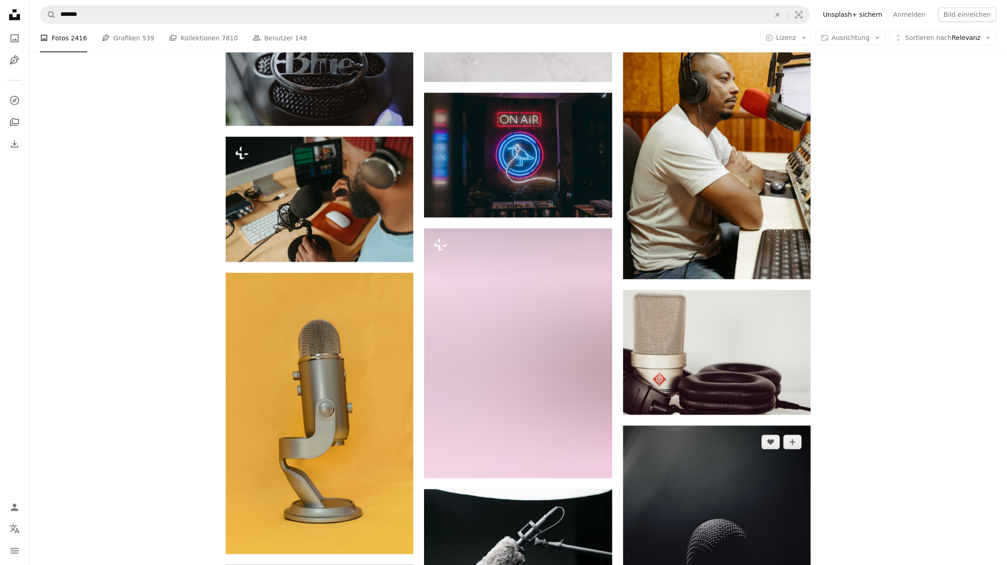
scroll to position [47270, 0]
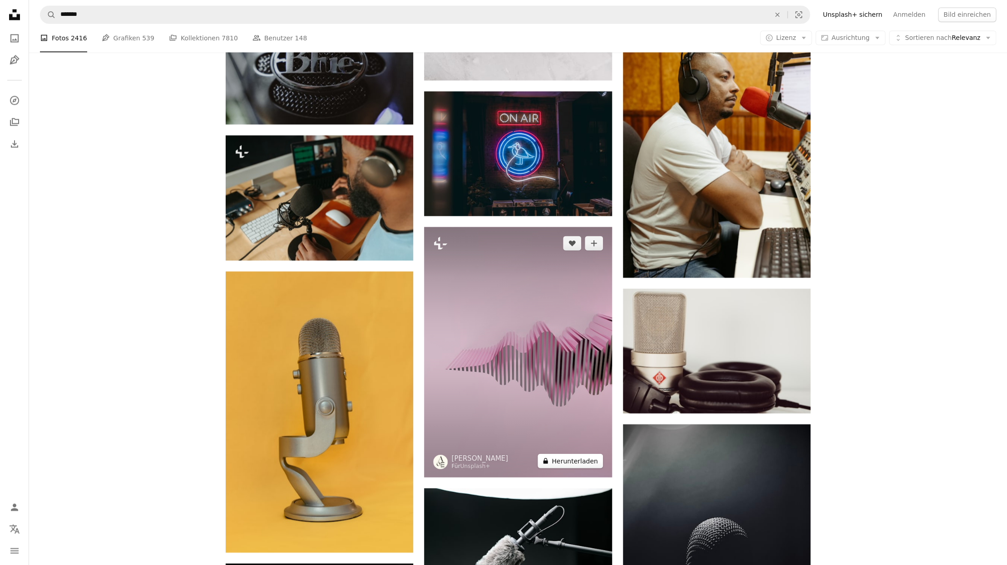
click at [593, 464] on button "A lock Herunterladen" at bounding box center [569, 461] width 65 height 15
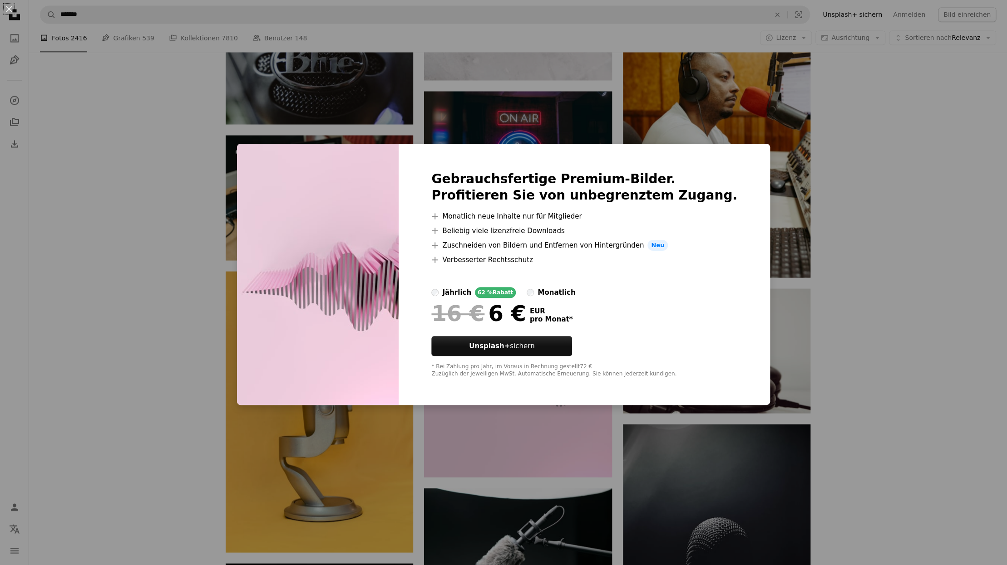
click at [877, 395] on div "An X shape Gebrauchsfertige Premium-Bilder. Profitieren Sie von unbegrenztem Zu…" at bounding box center [503, 282] width 1007 height 565
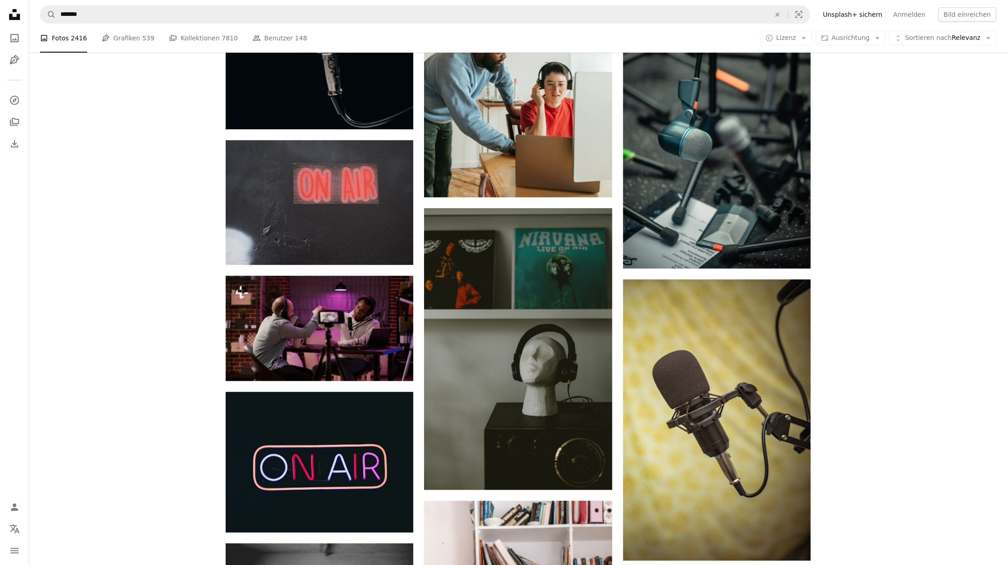
scroll to position [48736, 0]
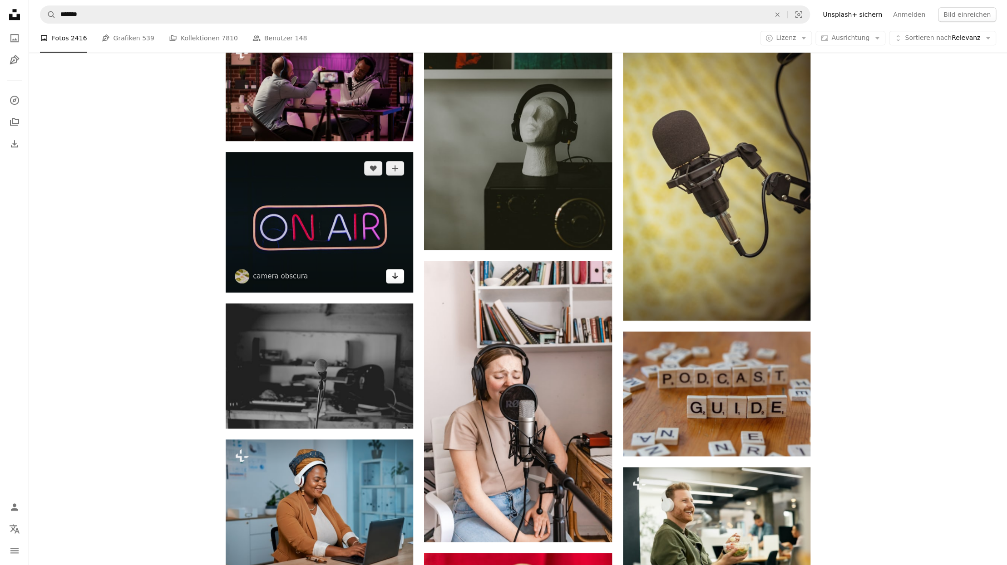
click at [396, 284] on link "Arrow pointing down" at bounding box center [395, 276] width 18 height 15
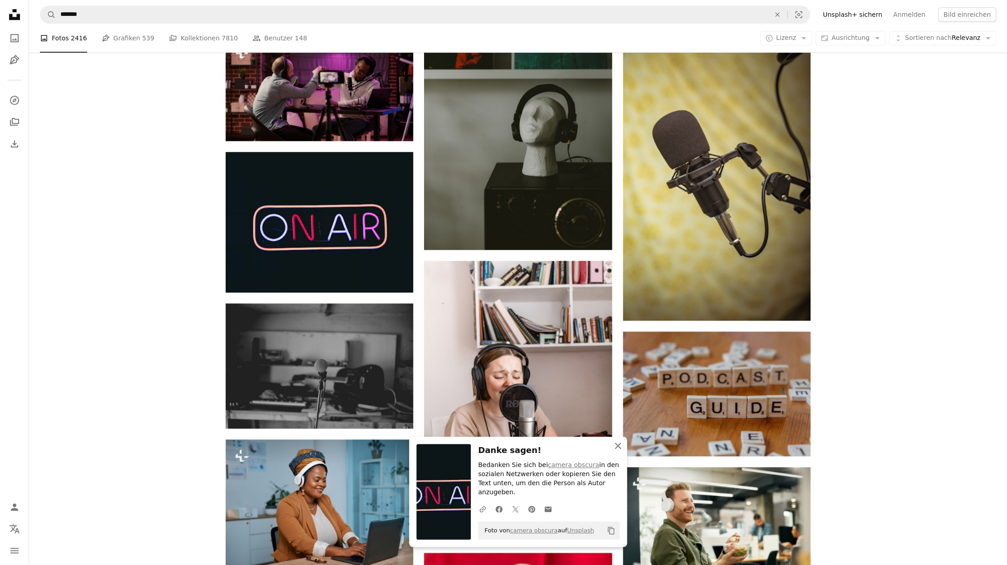
click at [619, 449] on icon "button" at bounding box center [617, 446] width 6 height 6
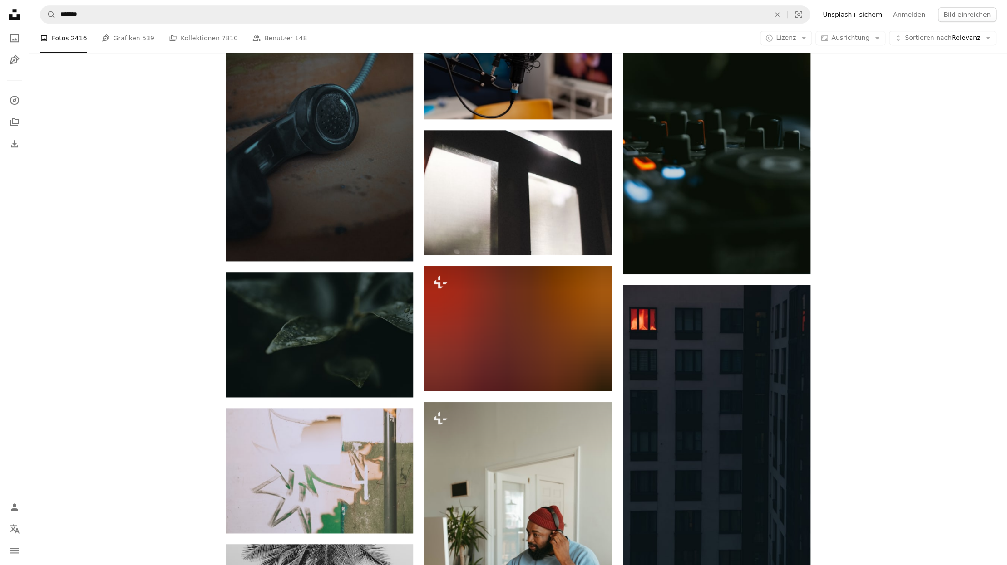
scroll to position [57520, 0]
